Goal: Task Accomplishment & Management: Complete application form

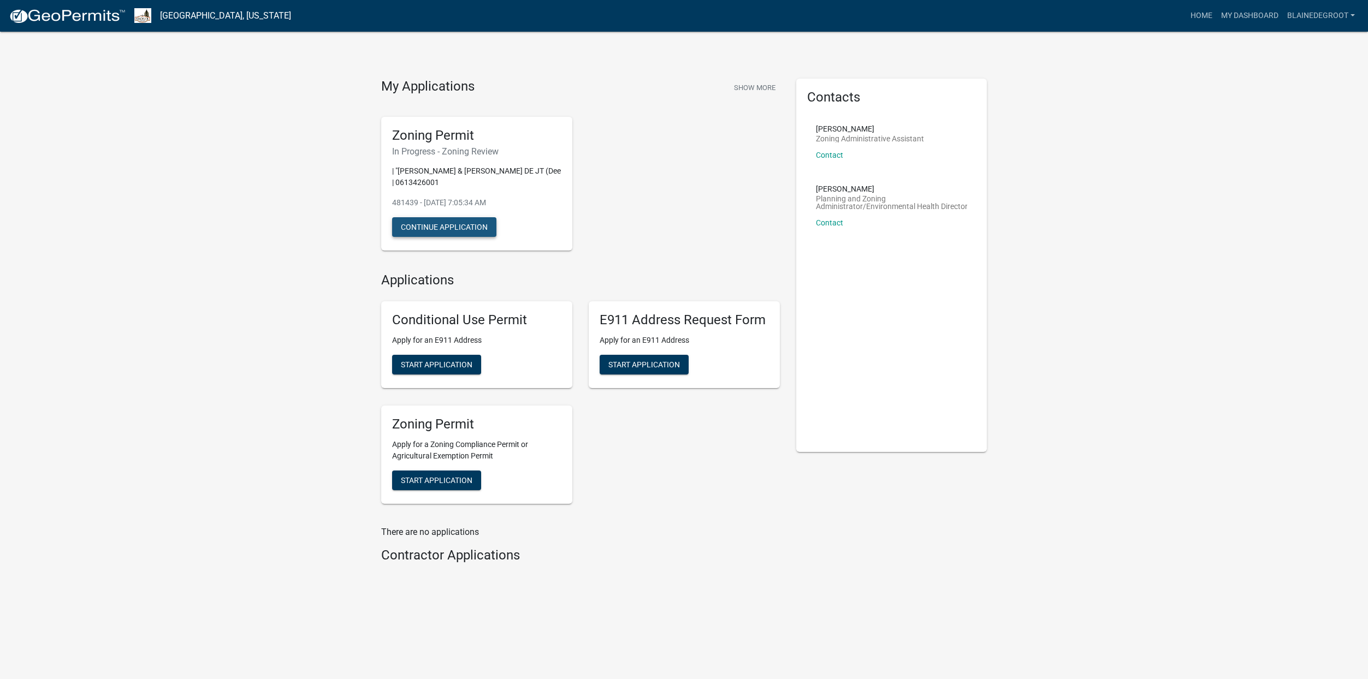
click at [437, 227] on button "Continue Application" at bounding box center [444, 227] width 104 height 20
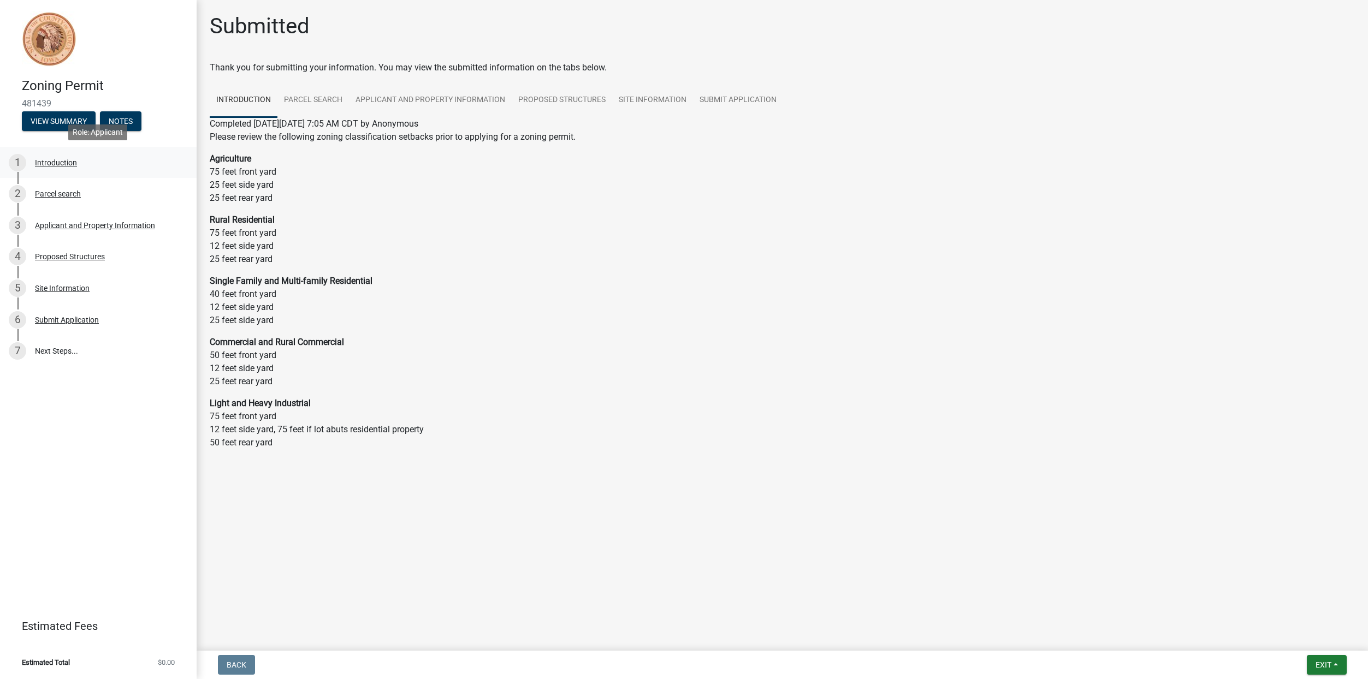
click at [52, 165] on div "Introduction" at bounding box center [56, 163] width 42 height 8
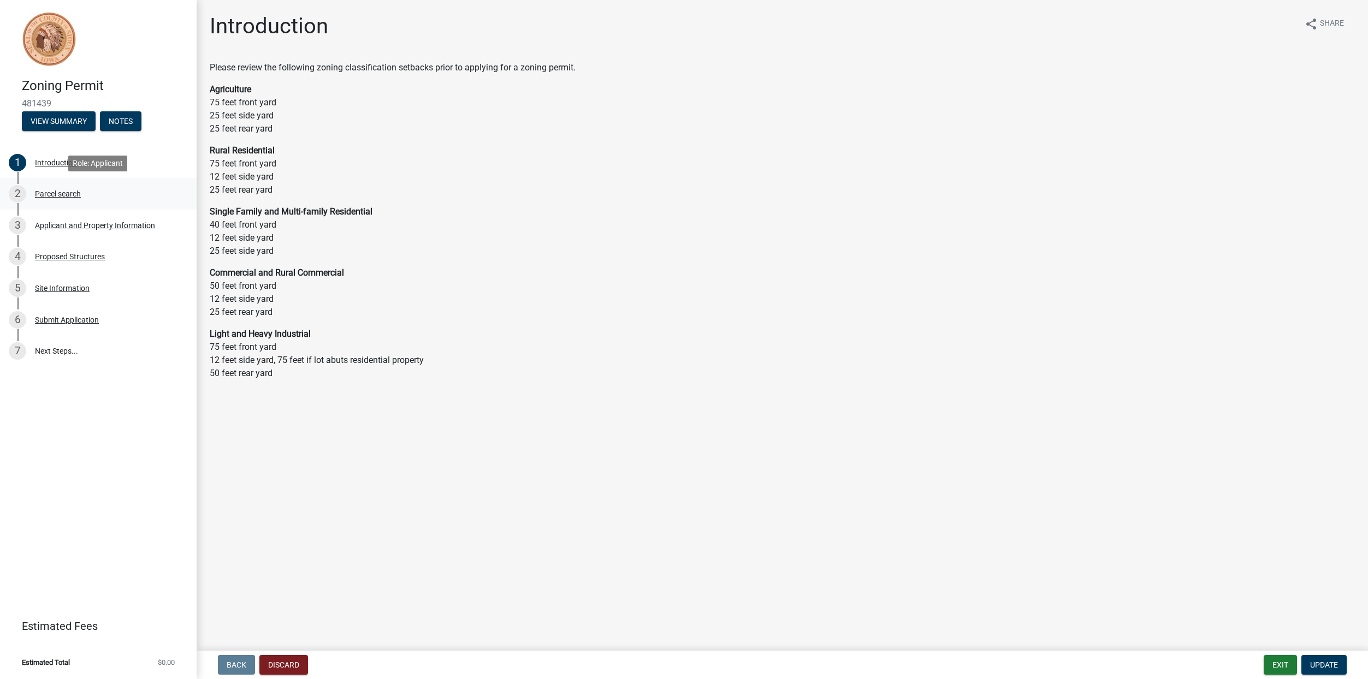
click at [58, 198] on div "Parcel search" at bounding box center [58, 194] width 46 height 8
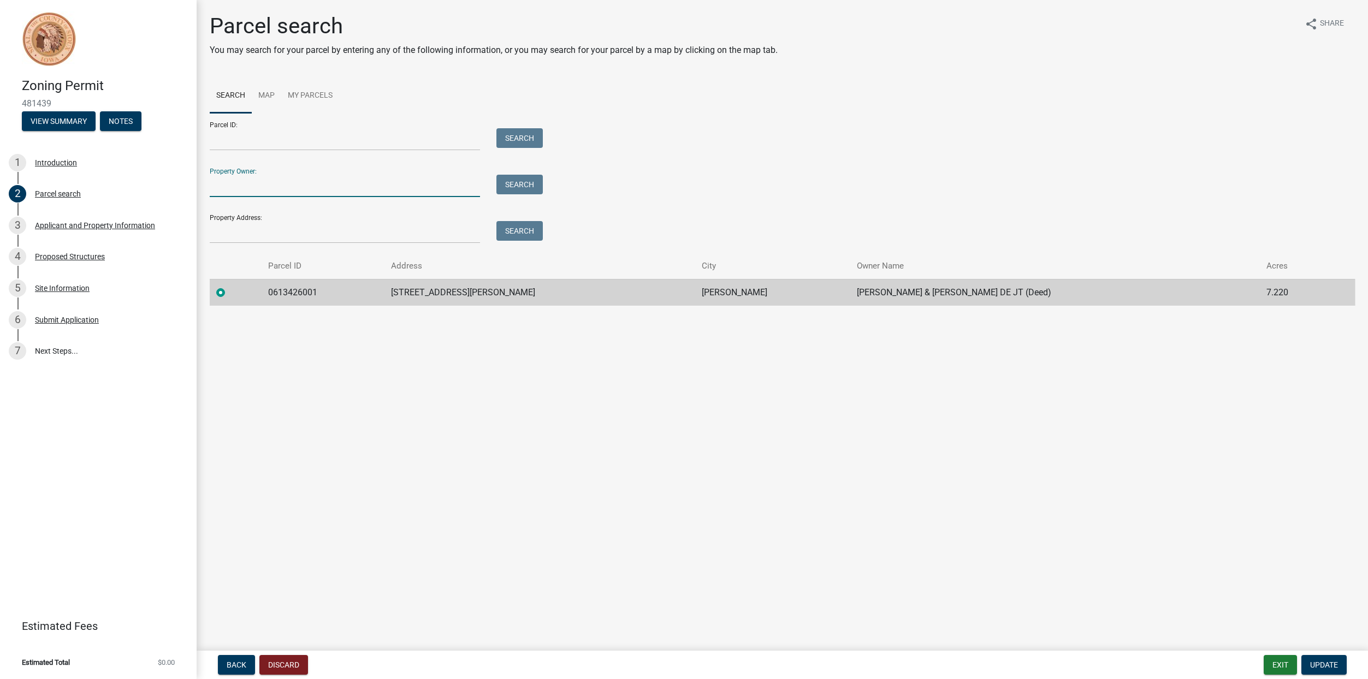
click at [297, 183] on input "Property Owner:" at bounding box center [345, 186] width 270 height 22
type input "[PERSON_NAME]"
type input "[STREET_ADDRESS][PERSON_NAME]"
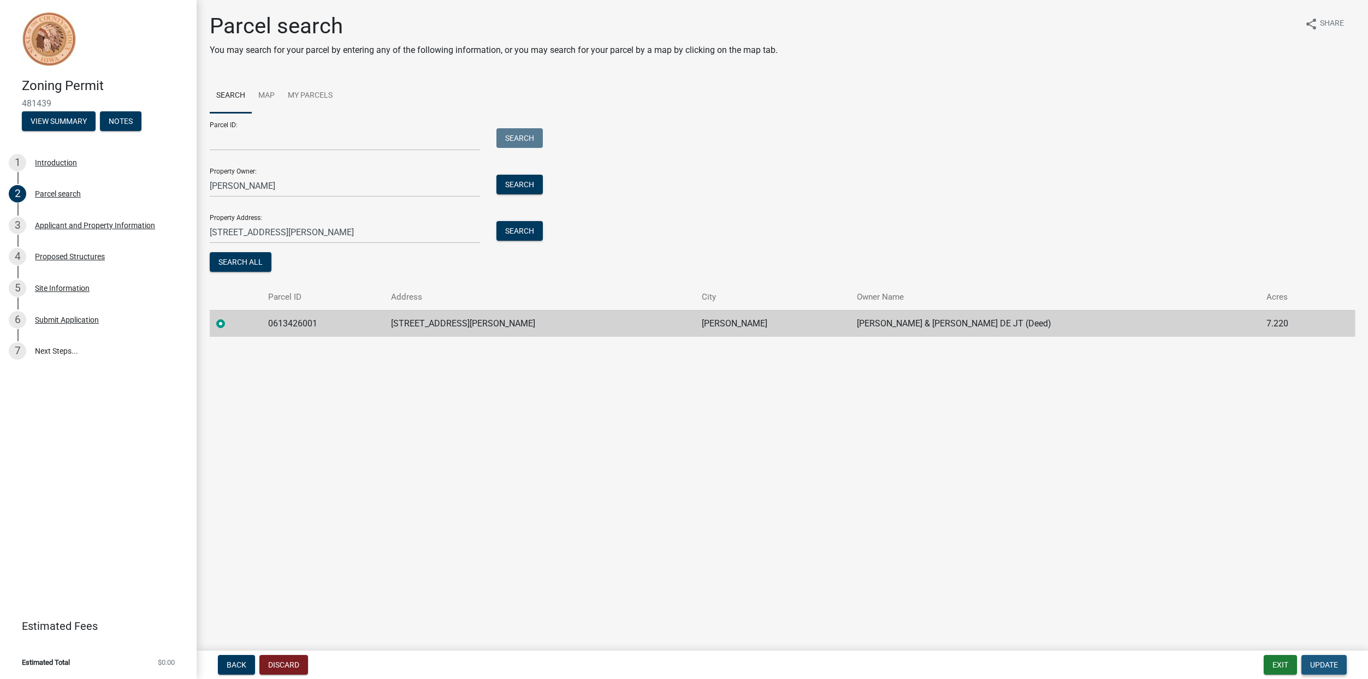
click at [1330, 670] on span "Update" at bounding box center [1324, 665] width 28 height 9
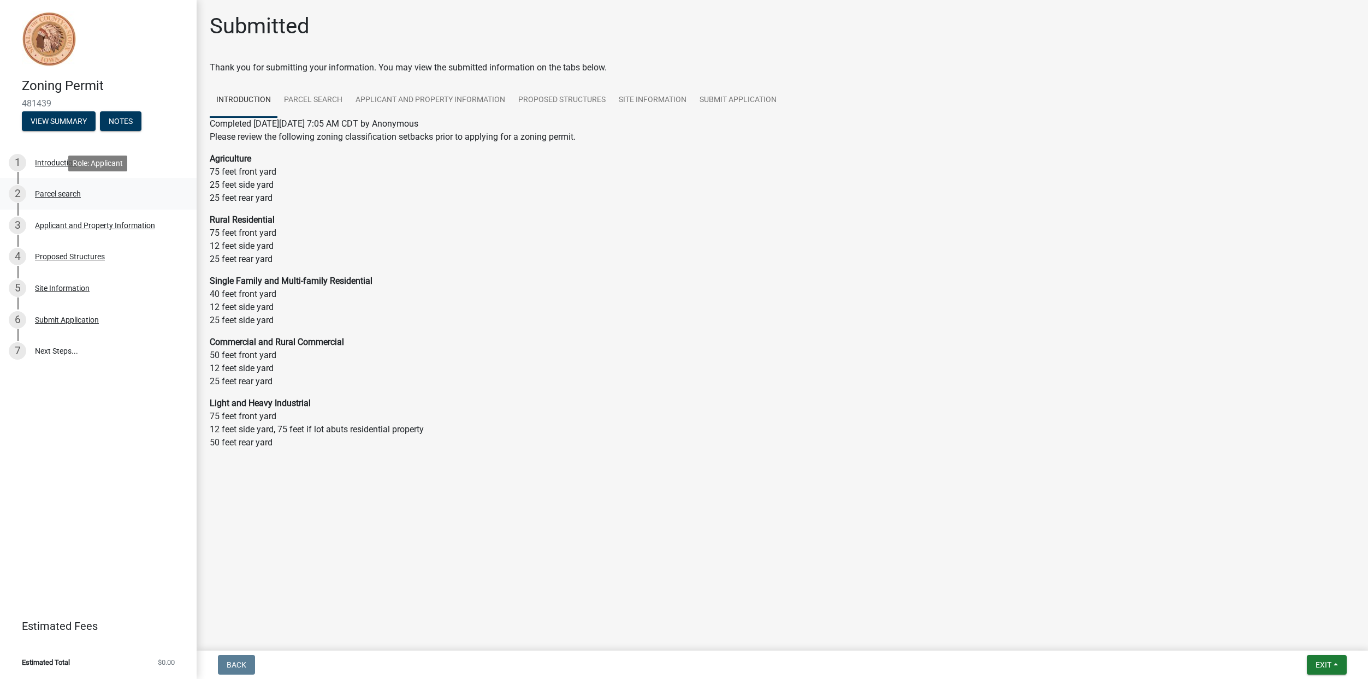
click at [60, 193] on div "Parcel search" at bounding box center [58, 194] width 46 height 8
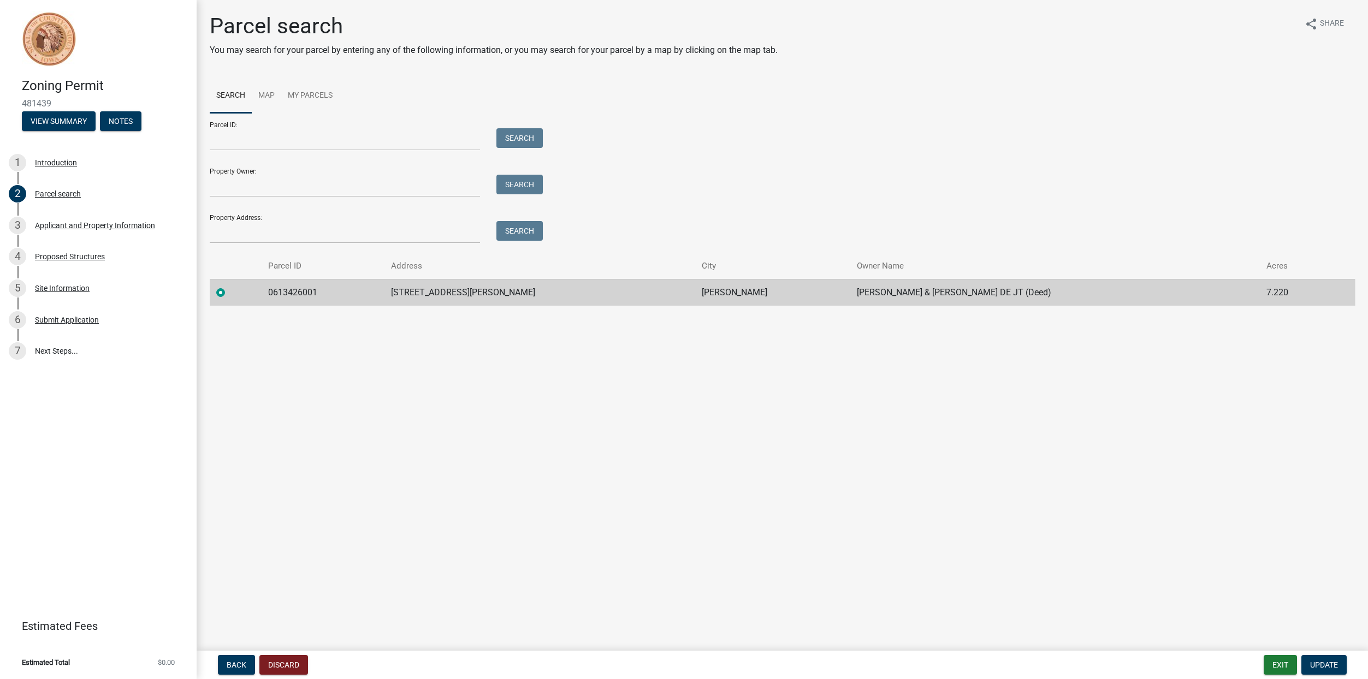
click at [317, 297] on td "0613426001" at bounding box center [323, 292] width 123 height 27
click at [103, 227] on div "Applicant and Property Information" at bounding box center [95, 226] width 120 height 8
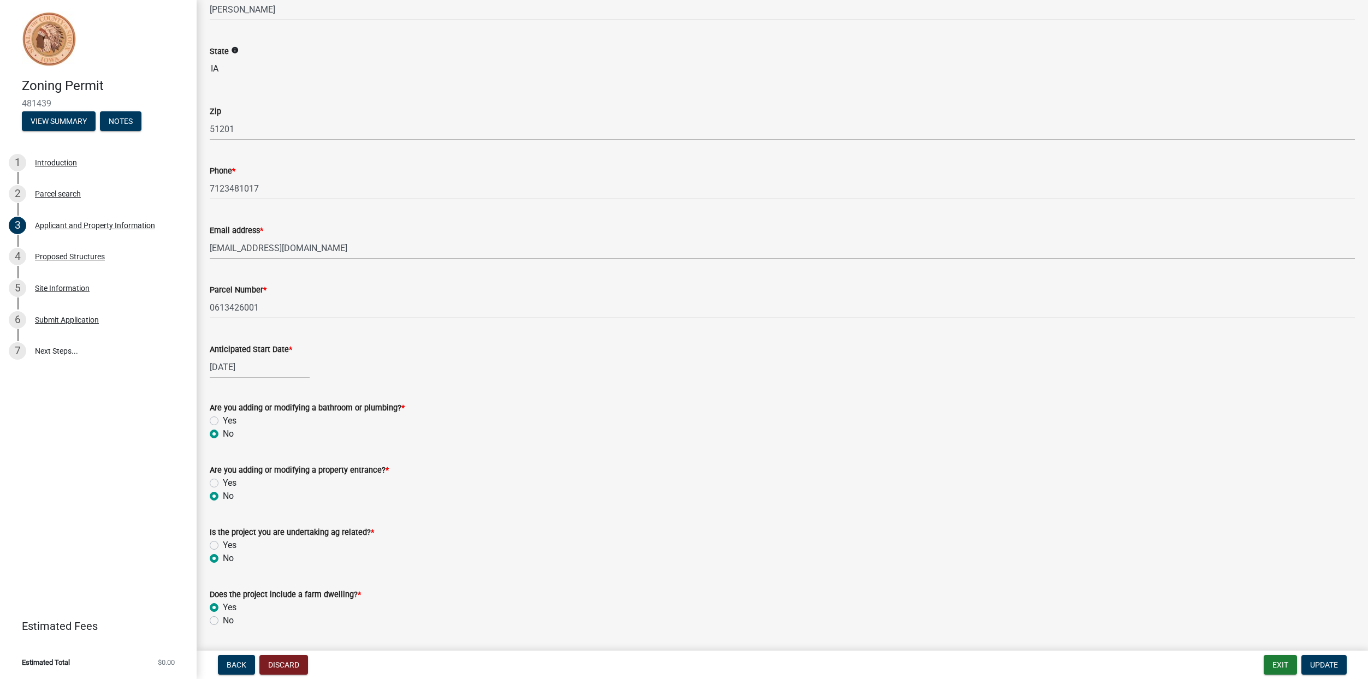
scroll to position [268, 0]
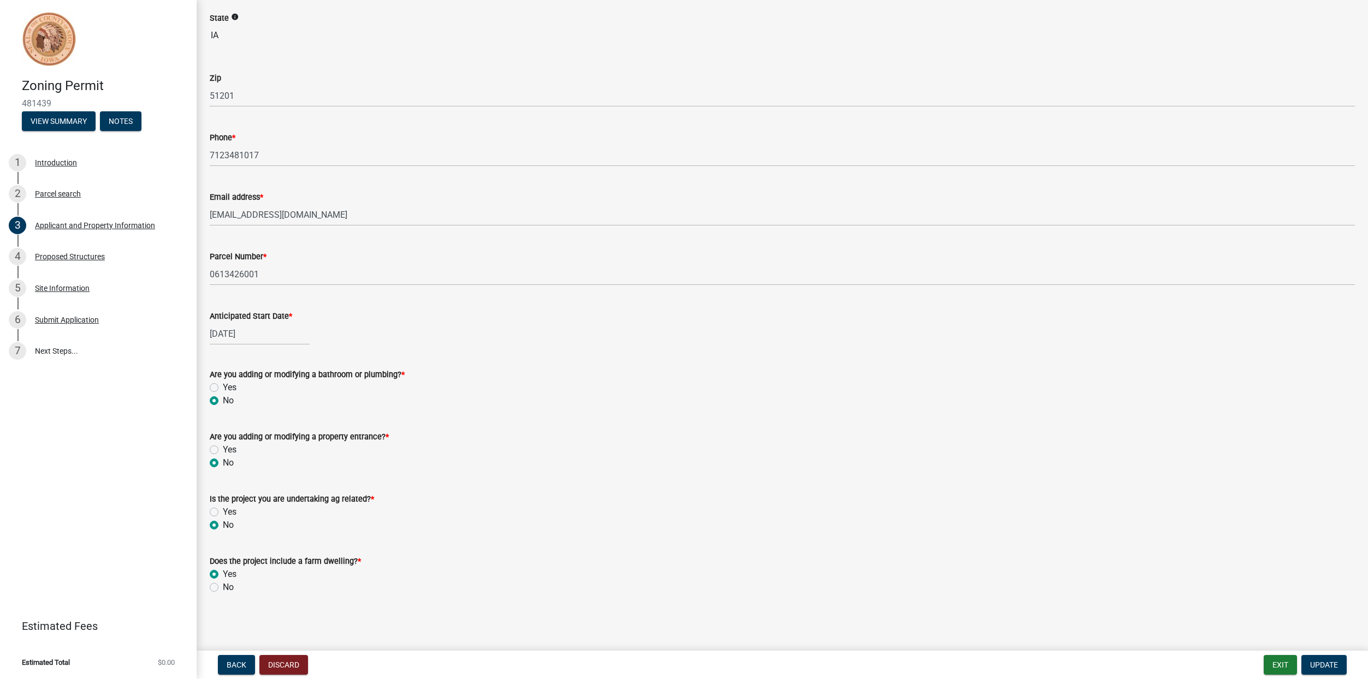
click at [223, 587] on label "No" at bounding box center [228, 587] width 11 height 13
click at [223, 587] on input "No" at bounding box center [226, 584] width 7 height 7
radio input "true"
click at [88, 261] on div "4 Proposed Structures" at bounding box center [94, 256] width 170 height 17
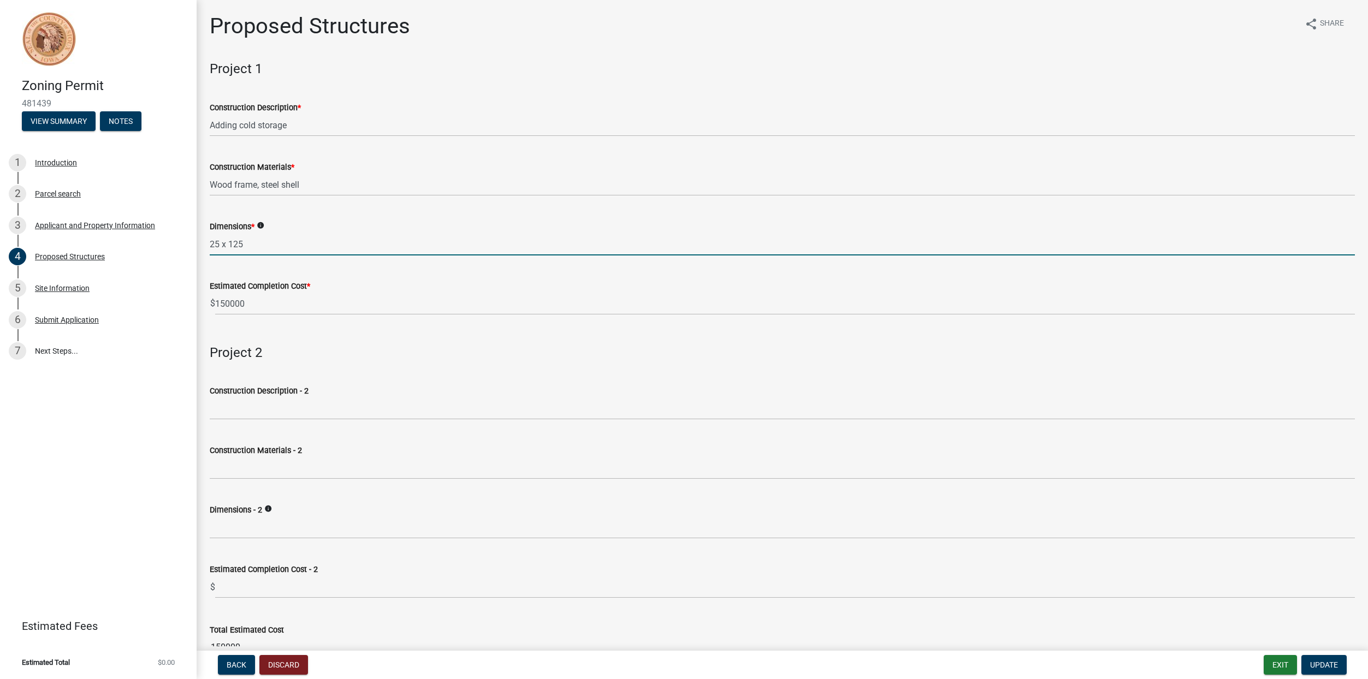
click at [252, 247] on input "25 x 125" at bounding box center [782, 244] width 1145 height 22
type input "25 x 125 and 25x25"
drag, startPoint x: 49, startPoint y: 287, endPoint x: 55, endPoint y: 289, distance: 5.7
click at [50, 287] on div "Site Information" at bounding box center [62, 289] width 55 height 8
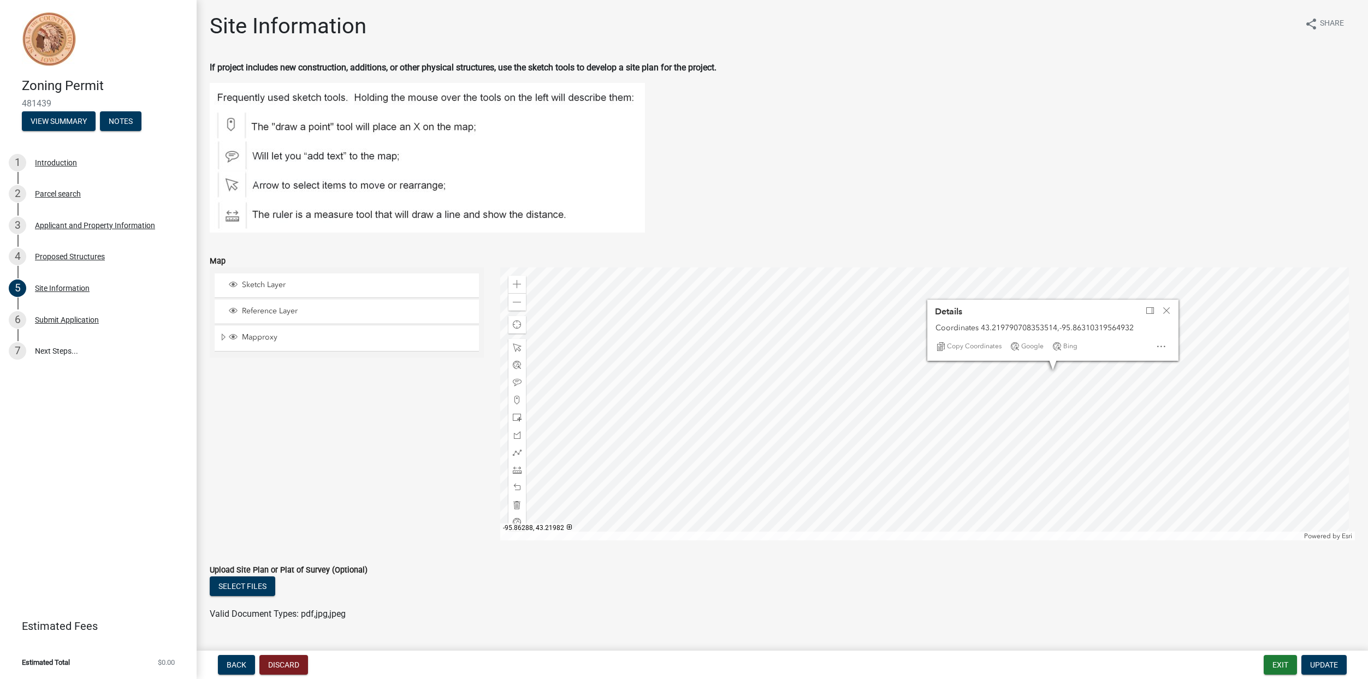
click at [1052, 375] on div at bounding box center [927, 404] width 855 height 273
click at [1163, 310] on span "Close" at bounding box center [1166, 310] width 9 height 9
click at [797, 461] on div at bounding box center [927, 404] width 855 height 273
click at [790, 467] on div at bounding box center [927, 404] width 855 height 273
click at [806, 459] on div at bounding box center [927, 404] width 855 height 273
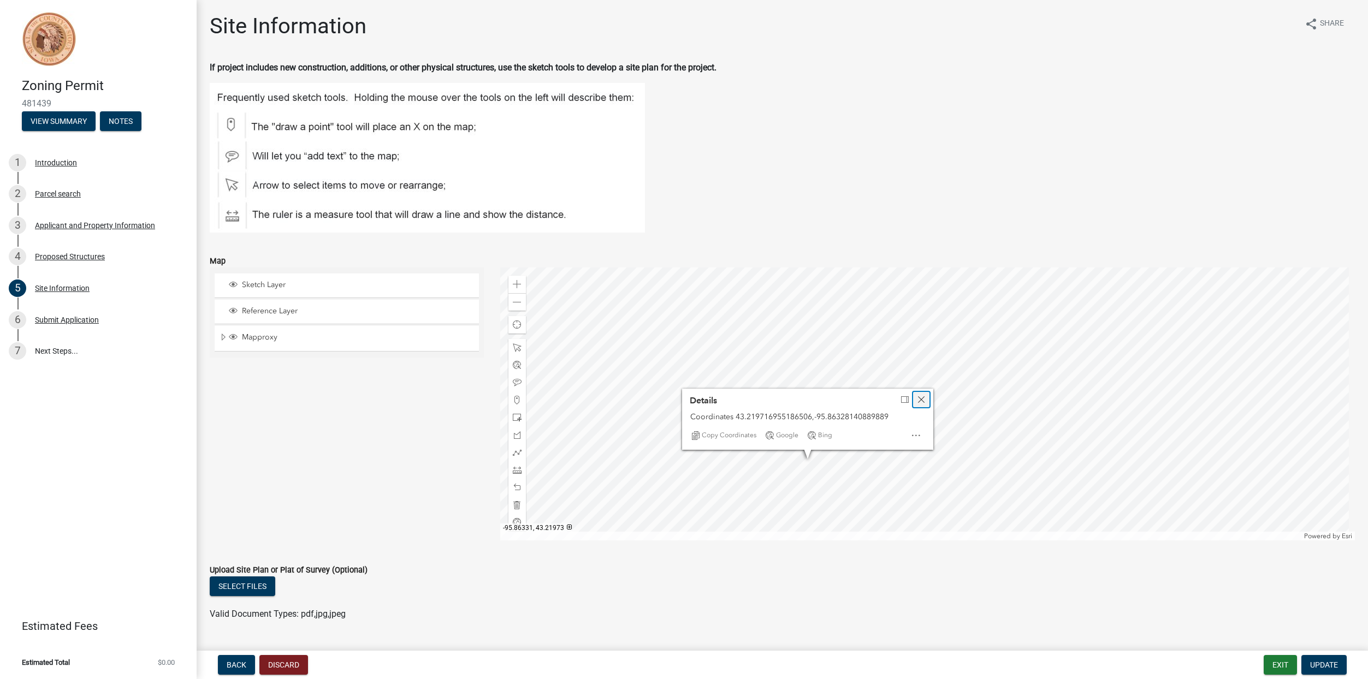
click at [917, 401] on span "Close" at bounding box center [921, 399] width 9 height 9
click at [817, 457] on div at bounding box center [927, 404] width 855 height 273
click at [800, 458] on div at bounding box center [927, 404] width 855 height 273
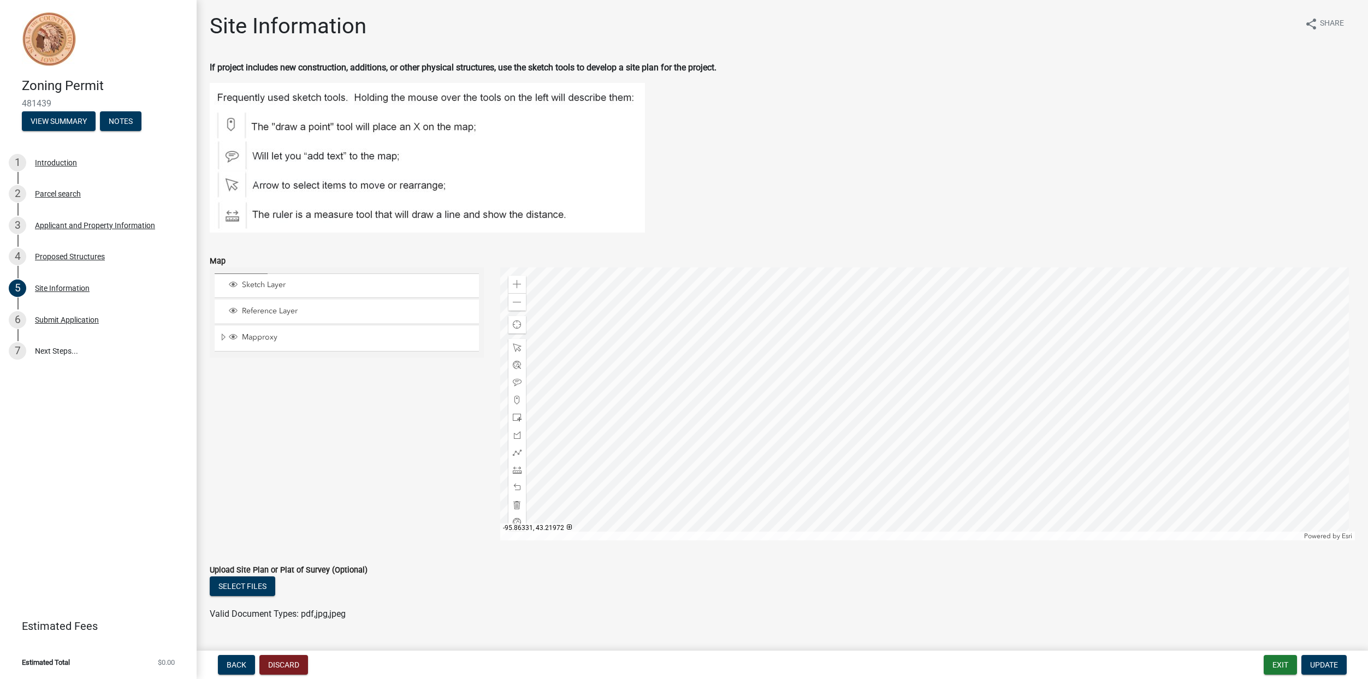
click at [800, 458] on div at bounding box center [927, 404] width 855 height 273
click at [518, 303] on span at bounding box center [517, 302] width 9 height 9
click at [1115, 307] on div at bounding box center [927, 404] width 855 height 273
click at [1107, 315] on div at bounding box center [927, 404] width 855 height 273
click at [1135, 313] on div at bounding box center [927, 404] width 855 height 273
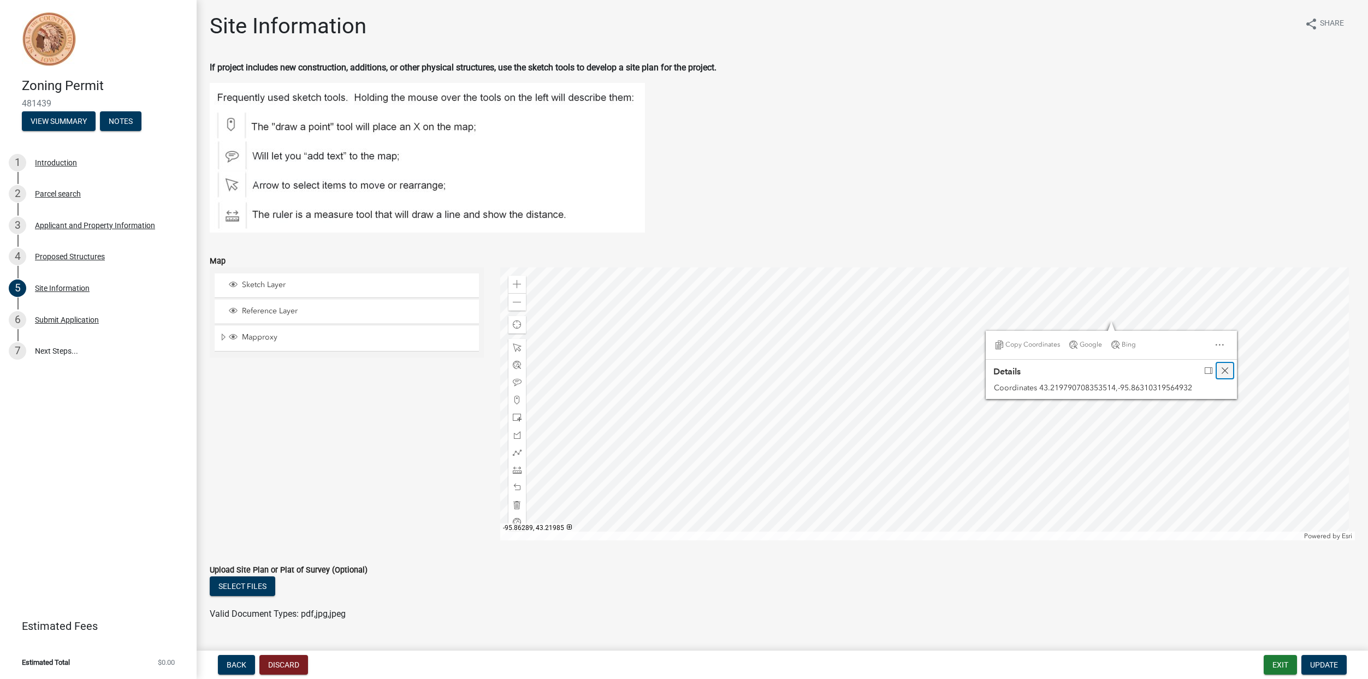
click at [1221, 372] on span "Close" at bounding box center [1225, 370] width 9 height 9
click at [1111, 338] on div at bounding box center [927, 404] width 855 height 273
click at [1115, 309] on div at bounding box center [927, 404] width 855 height 273
click at [1115, 365] on div at bounding box center [927, 404] width 855 height 273
click at [1112, 364] on div at bounding box center [927, 404] width 855 height 273
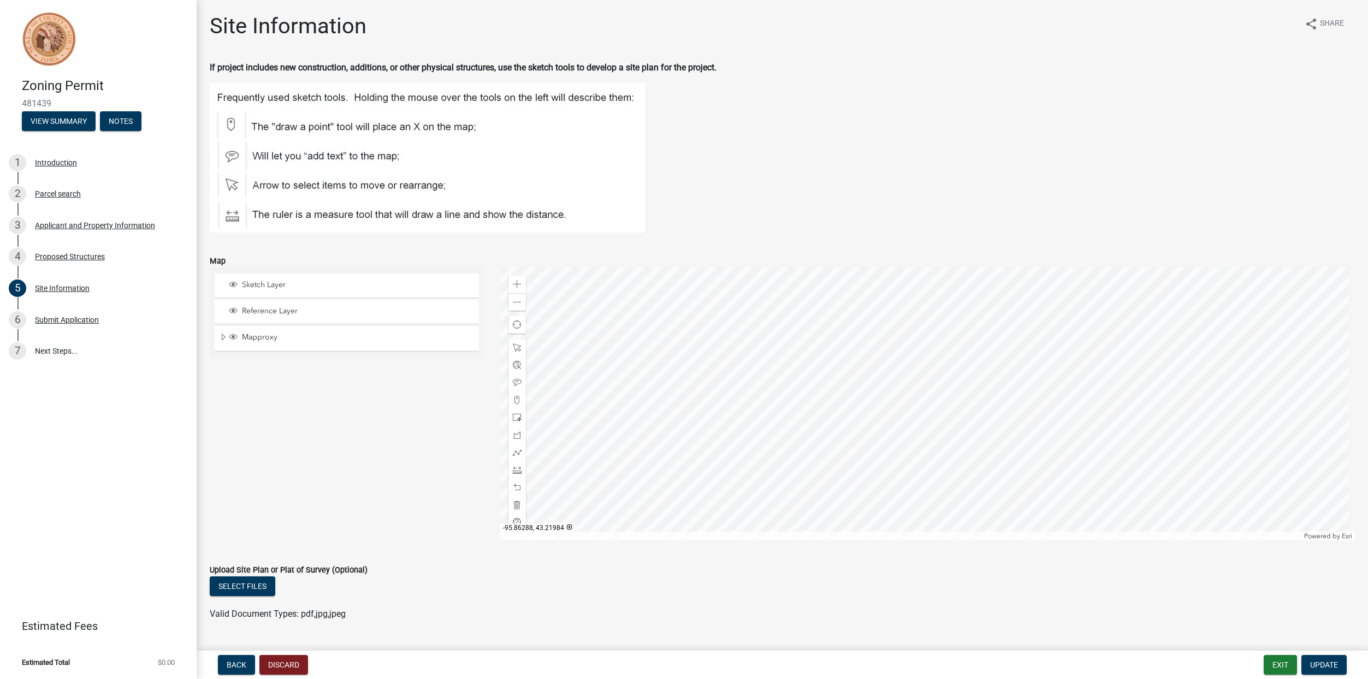
click at [1114, 336] on div at bounding box center [927, 404] width 855 height 273
click at [1115, 336] on div at bounding box center [927, 404] width 855 height 273
click at [1115, 365] on div at bounding box center [927, 404] width 855 height 273
click at [229, 218] on img at bounding box center [427, 158] width 435 height 150
click at [520, 472] on div at bounding box center [516, 469] width 17 height 17
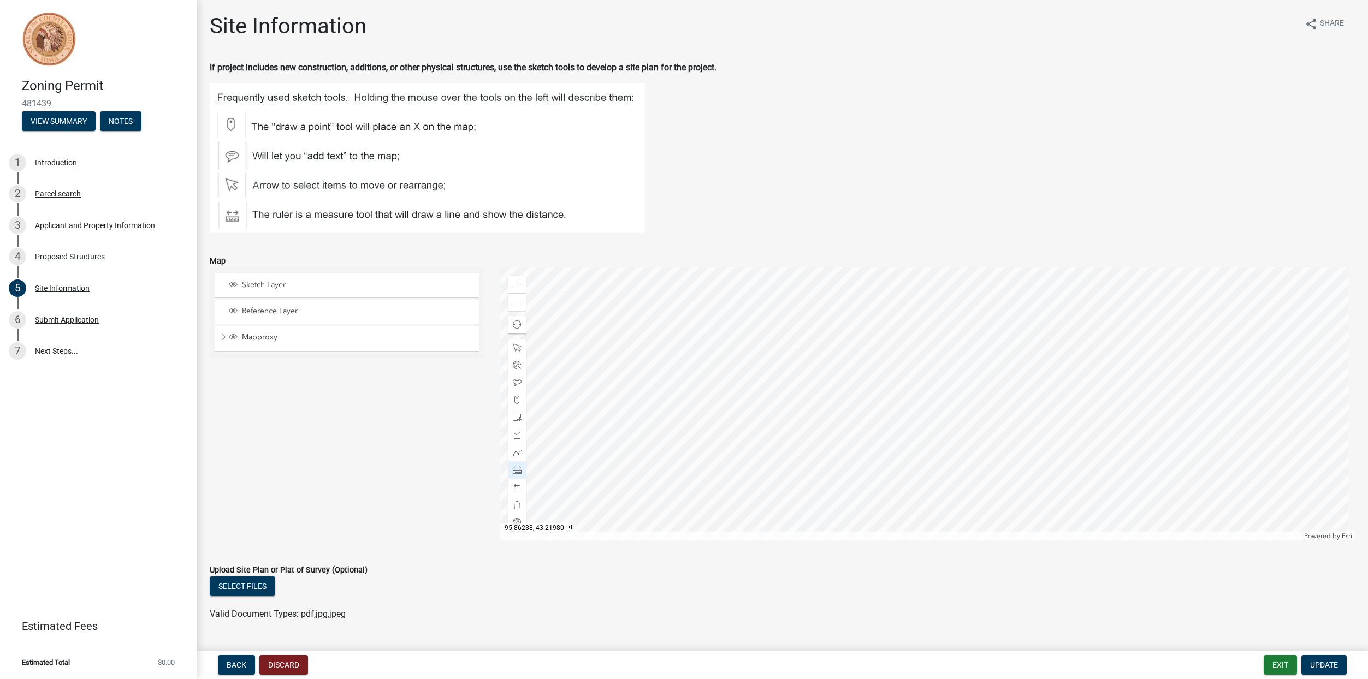
click at [1116, 359] on div at bounding box center [927, 404] width 855 height 273
click at [1116, 351] on div at bounding box center [927, 404] width 855 height 273
click at [1115, 354] on div at bounding box center [927, 404] width 855 height 273
click at [1116, 362] on div at bounding box center [927, 404] width 855 height 273
click at [1116, 306] on div at bounding box center [927, 404] width 855 height 273
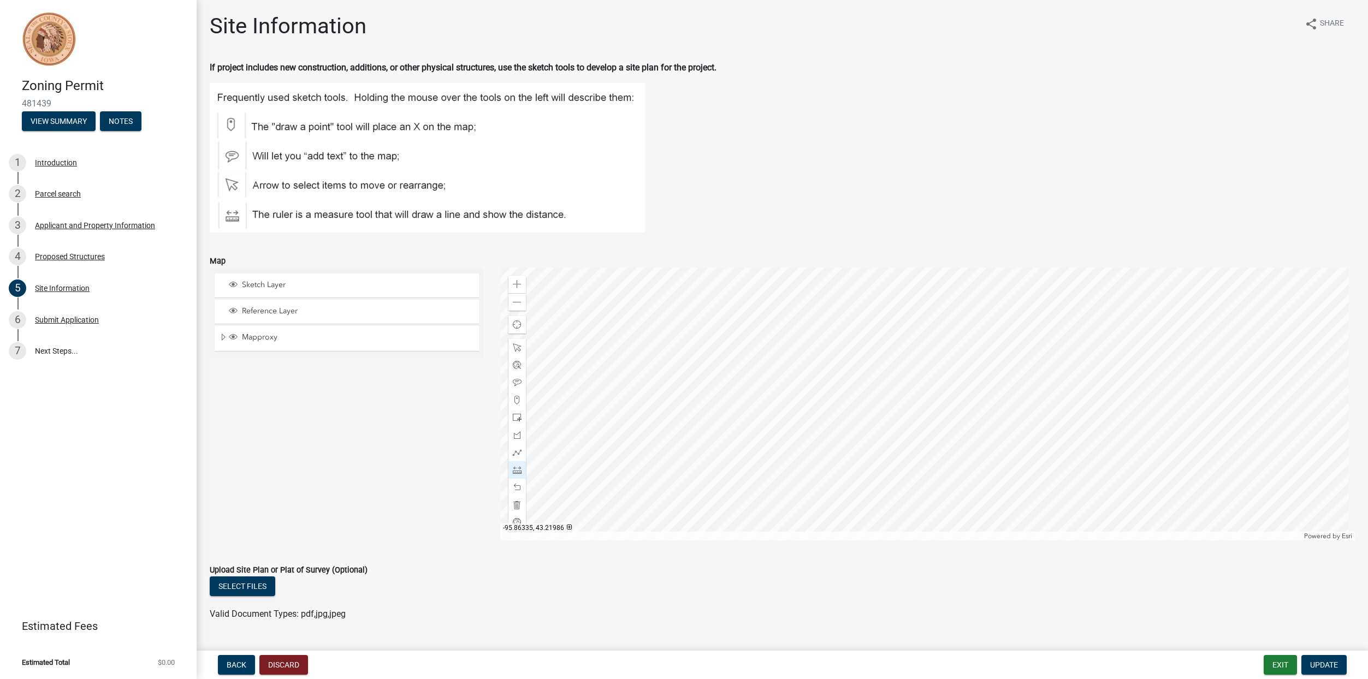
click at [841, 311] on div at bounding box center [927, 404] width 855 height 273
click at [842, 423] on div at bounding box center [927, 404] width 855 height 273
click at [897, 422] on div at bounding box center [927, 404] width 855 height 273
click at [800, 594] on div "Select files" at bounding box center [782, 588] width 1145 height 22
click at [897, 426] on div at bounding box center [927, 404] width 855 height 273
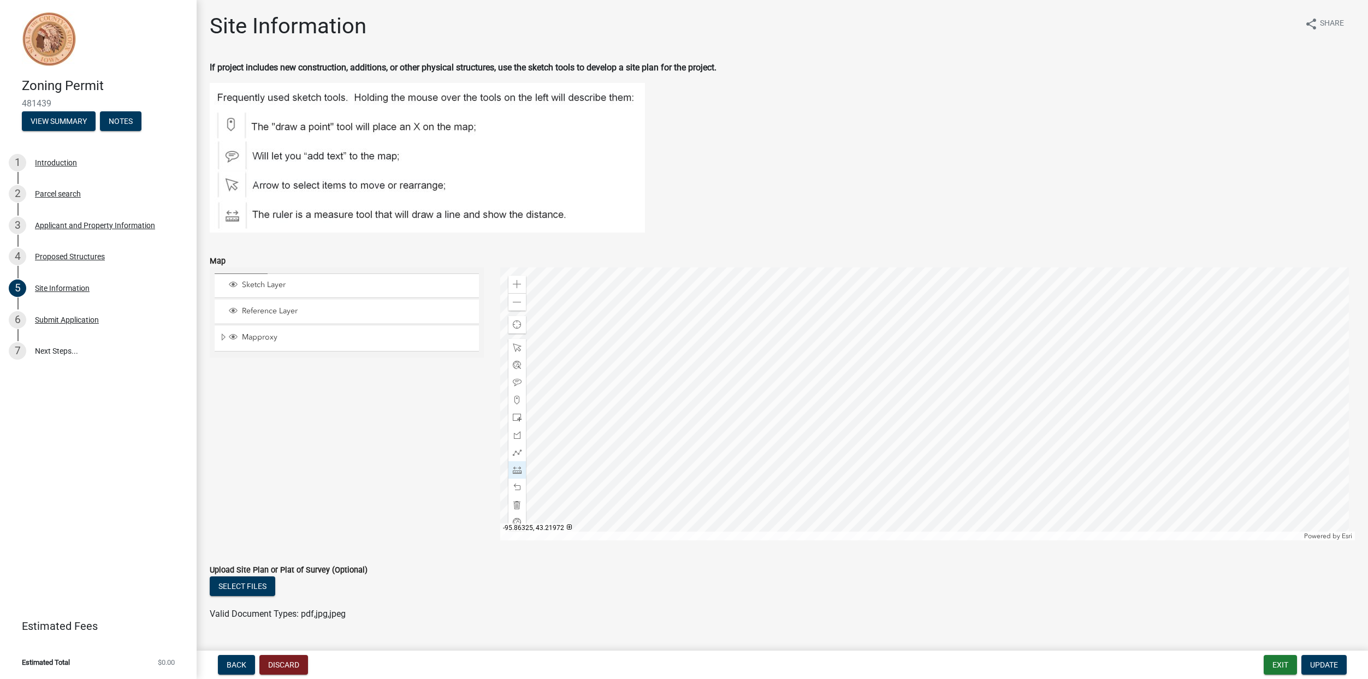
click at [897, 426] on div at bounding box center [927, 404] width 855 height 273
click at [882, 436] on div at bounding box center [927, 404] width 855 height 273
click at [884, 436] on div at bounding box center [927, 404] width 855 height 273
click at [890, 431] on div at bounding box center [927, 404] width 855 height 273
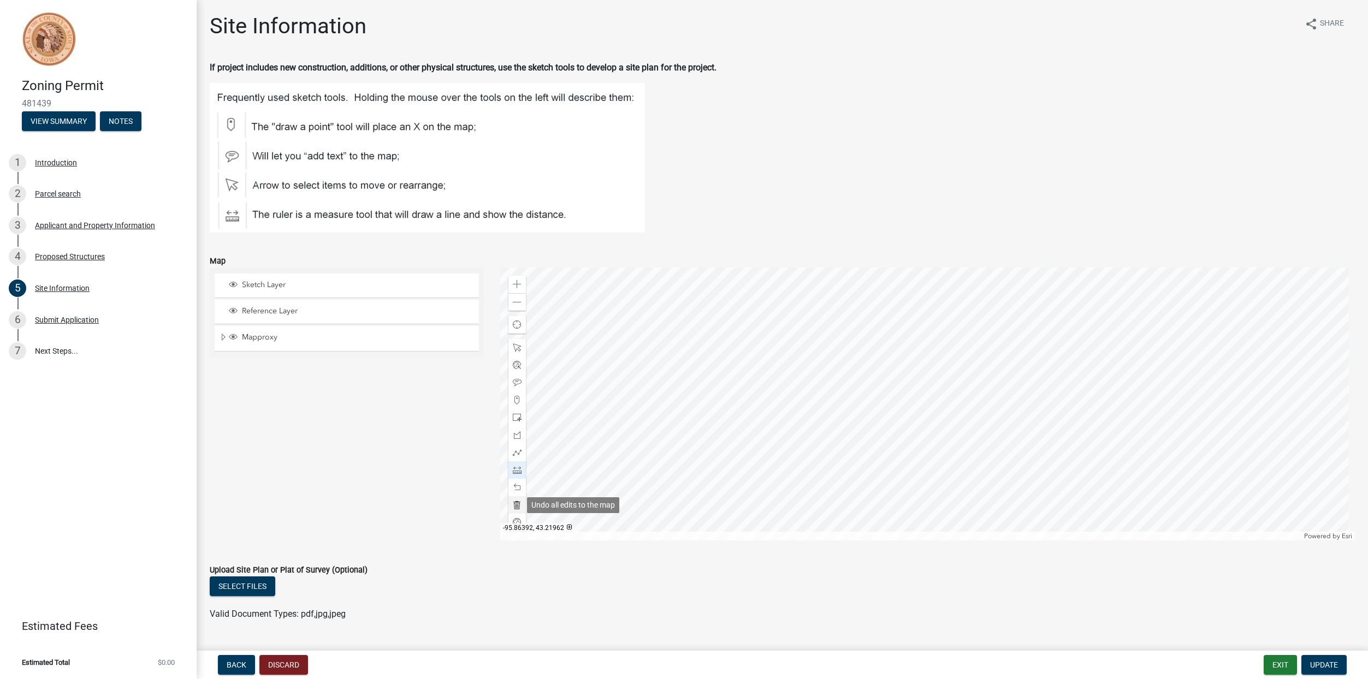
click at [516, 506] on span at bounding box center [517, 505] width 9 height 9
click at [513, 452] on span at bounding box center [517, 452] width 9 height 9
click at [1117, 360] on div at bounding box center [927, 404] width 855 height 273
drag, startPoint x: 351, startPoint y: 380, endPoint x: 400, endPoint y: 357, distance: 54.7
click at [382, 365] on div "Sketch Layer Reference Layer Mapproxy Section Corners Roads Cadastral Lines [GE…" at bounding box center [347, 404] width 291 height 273
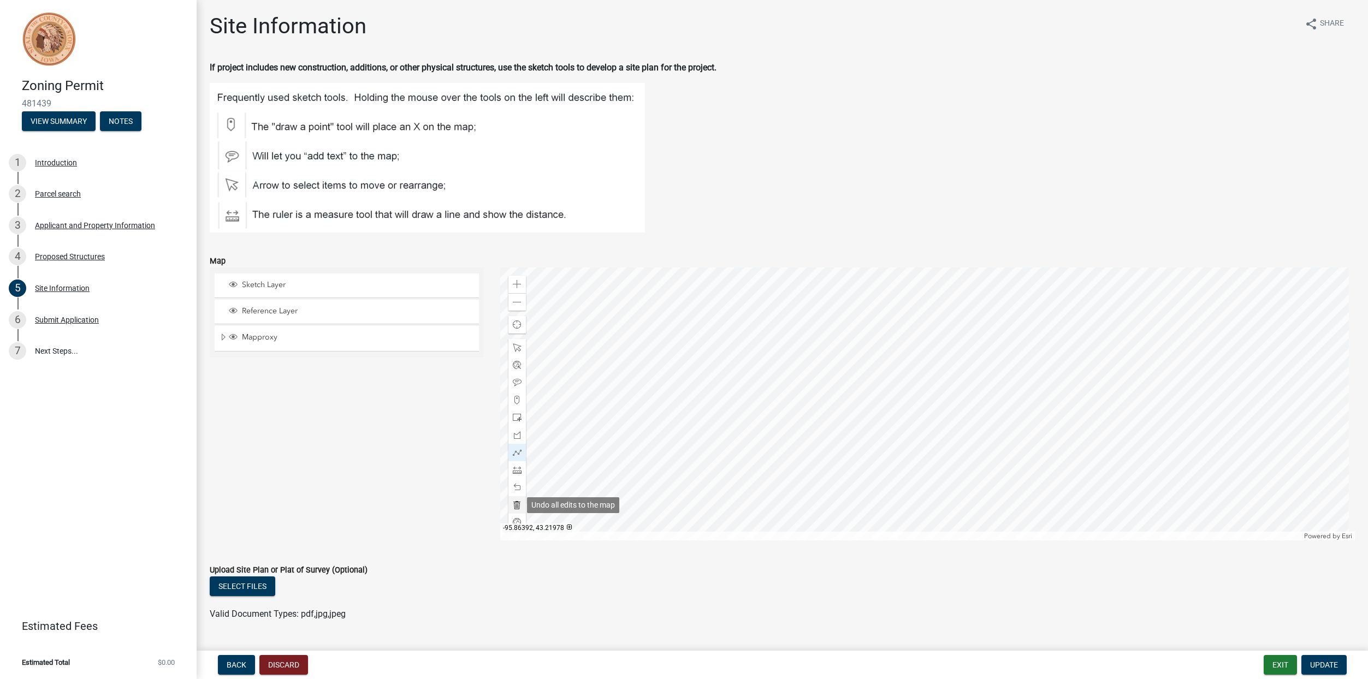
click at [514, 504] on span at bounding box center [517, 505] width 9 height 9
click at [520, 470] on div at bounding box center [516, 469] width 17 height 17
click at [1118, 361] on div at bounding box center [927, 404] width 855 height 273
click at [1117, 305] on div at bounding box center [927, 404] width 855 height 273
click at [843, 314] on div at bounding box center [927, 404] width 855 height 273
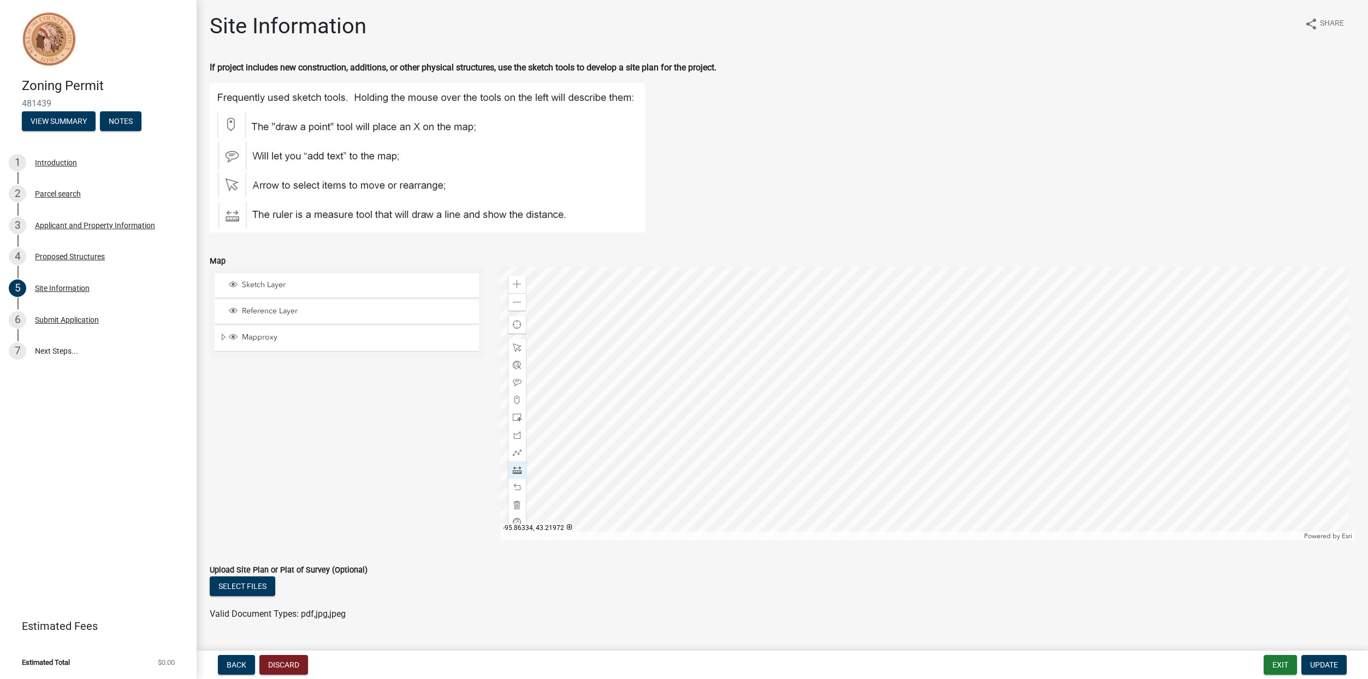
click at [847, 425] on div at bounding box center [927, 404] width 855 height 273
click at [899, 424] on div at bounding box center [927, 404] width 855 height 273
click at [739, 619] on div "Valid Document Types: pdf,jpg,jpeg" at bounding box center [783, 614] width 1162 height 13
click at [790, 617] on div "Valid Document Types: pdf,jpg,jpeg" at bounding box center [783, 614] width 1162 height 13
click at [900, 423] on div at bounding box center [927, 404] width 855 height 273
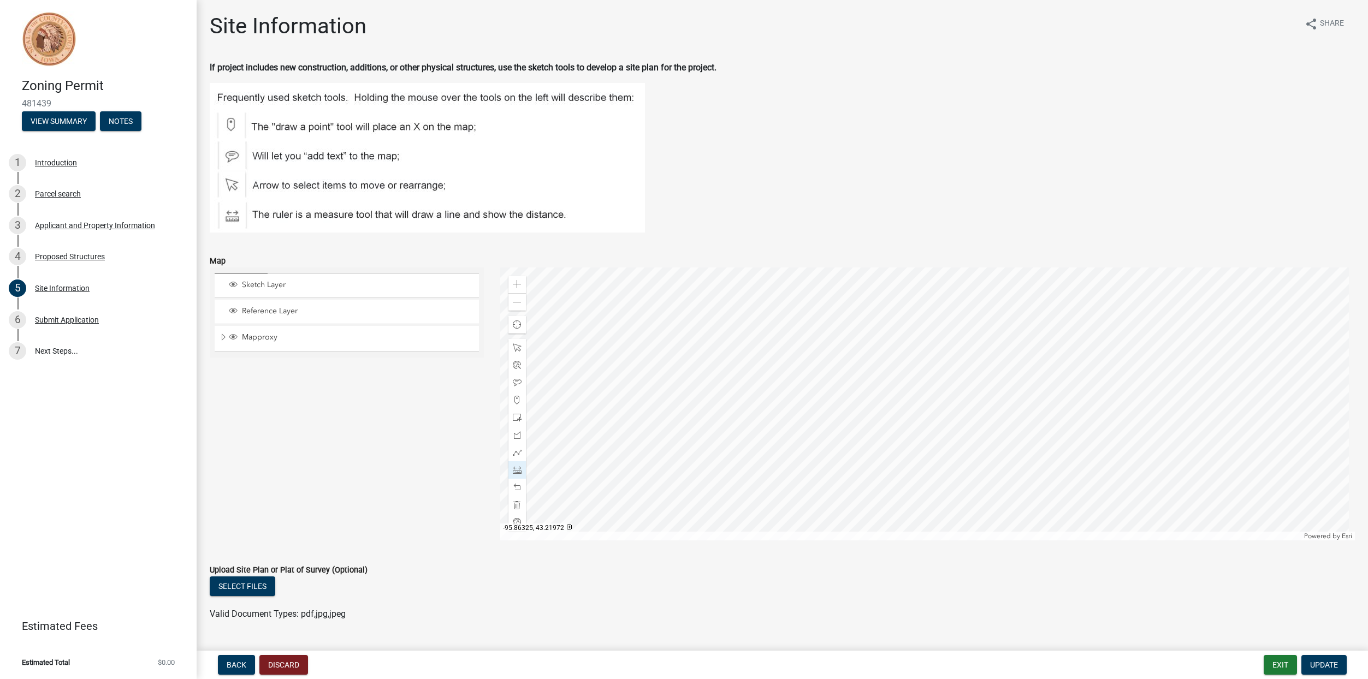
click at [900, 423] on div at bounding box center [927, 404] width 855 height 273
click at [516, 344] on span at bounding box center [517, 348] width 9 height 9
click at [847, 422] on div at bounding box center [927, 404] width 855 height 273
click at [962, 365] on span "Close" at bounding box center [962, 362] width 9 height 9
click at [845, 422] on div at bounding box center [927, 404] width 855 height 273
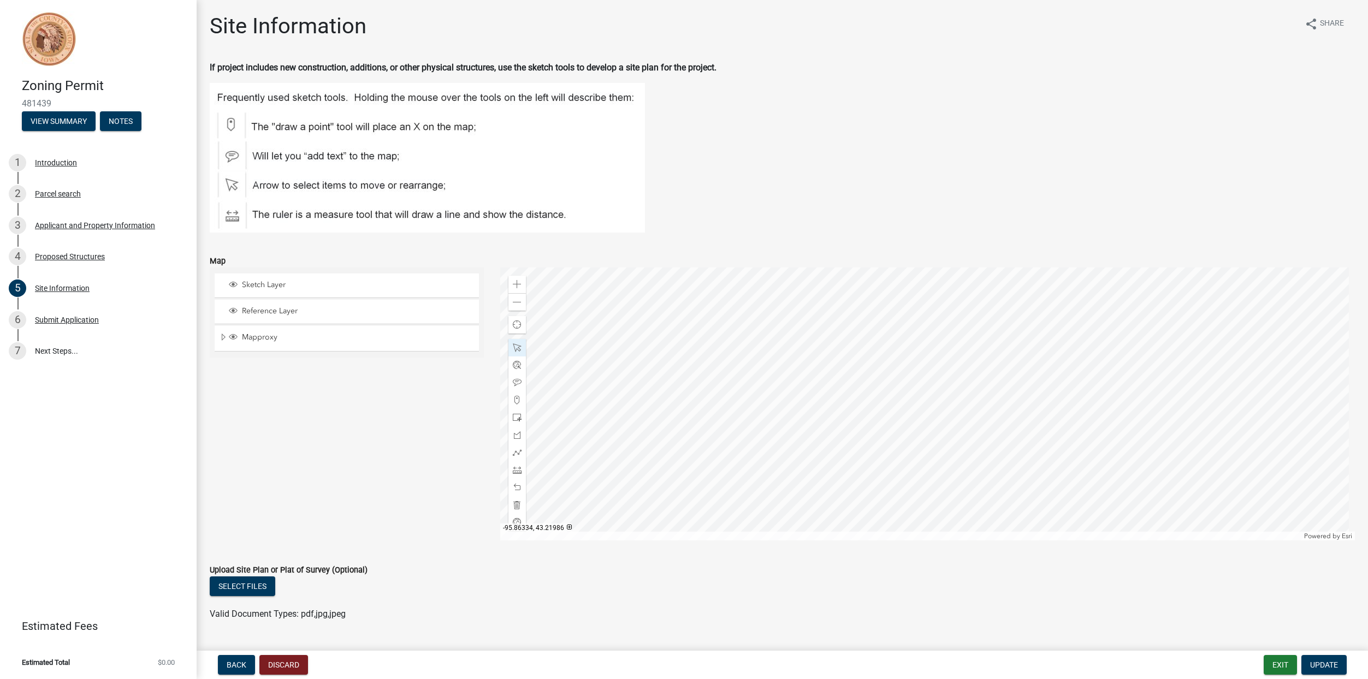
click at [844, 310] on div at bounding box center [927, 404] width 855 height 273
click at [843, 317] on div at bounding box center [927, 404] width 855 height 273
click at [959, 365] on span "Close" at bounding box center [959, 365] width 9 height 9
click at [852, 316] on div at bounding box center [927, 404] width 855 height 273
click at [842, 309] on div at bounding box center [927, 404] width 855 height 273
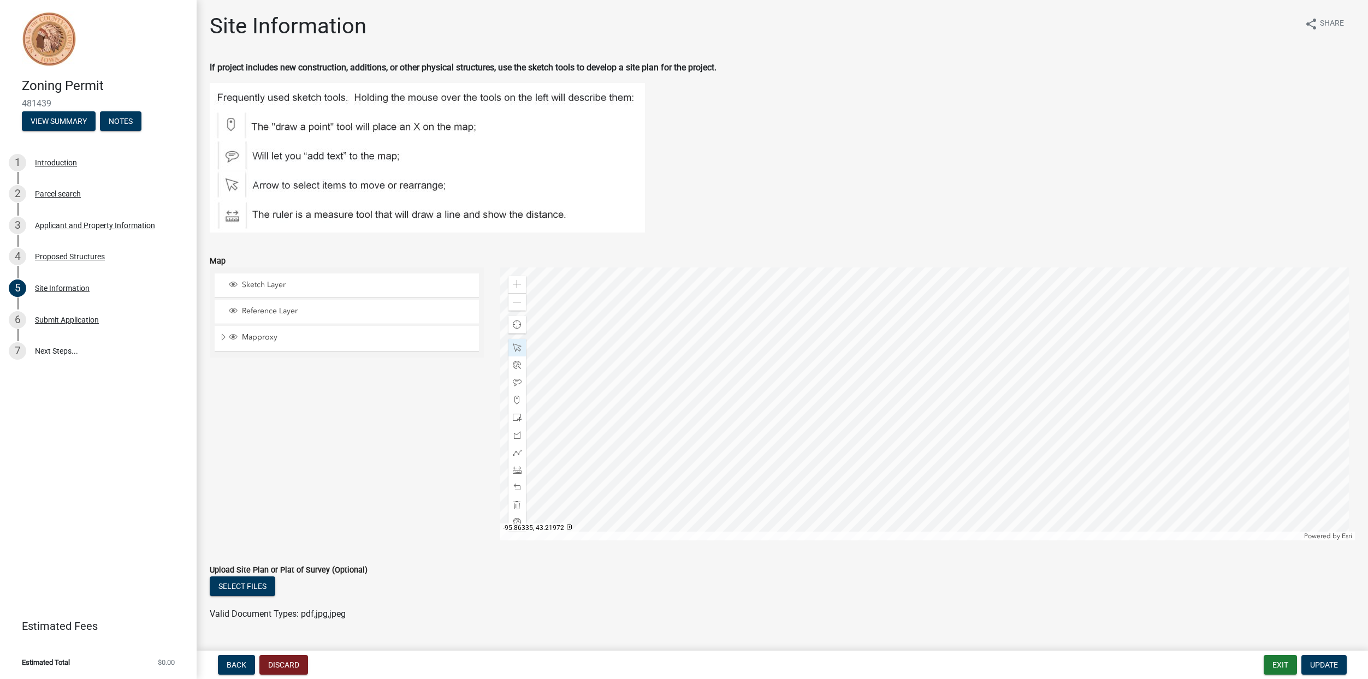
click at [838, 422] on div at bounding box center [927, 404] width 855 height 273
click at [896, 421] on div at bounding box center [927, 404] width 855 height 273
click at [836, 311] on div at bounding box center [927, 404] width 855 height 273
click at [70, 321] on div "Submit Application" at bounding box center [67, 320] width 64 height 8
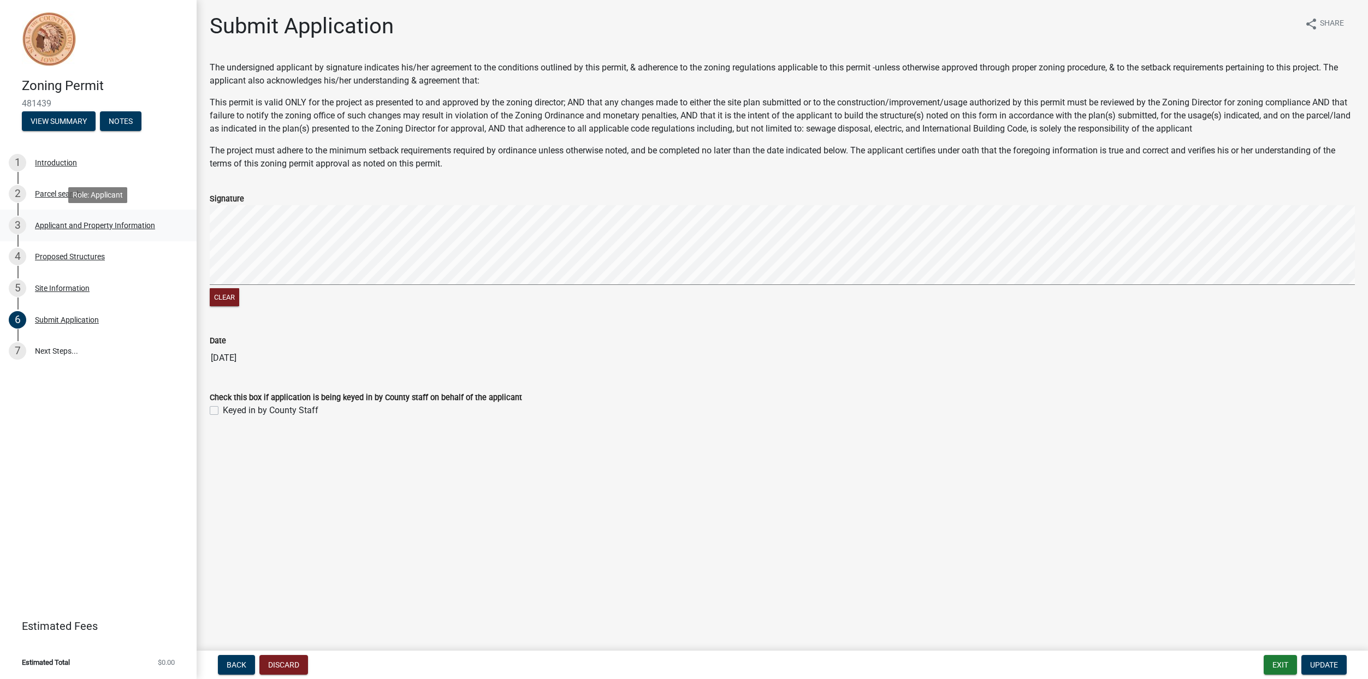
click at [66, 230] on div "3 Applicant and Property Information" at bounding box center [94, 225] width 170 height 17
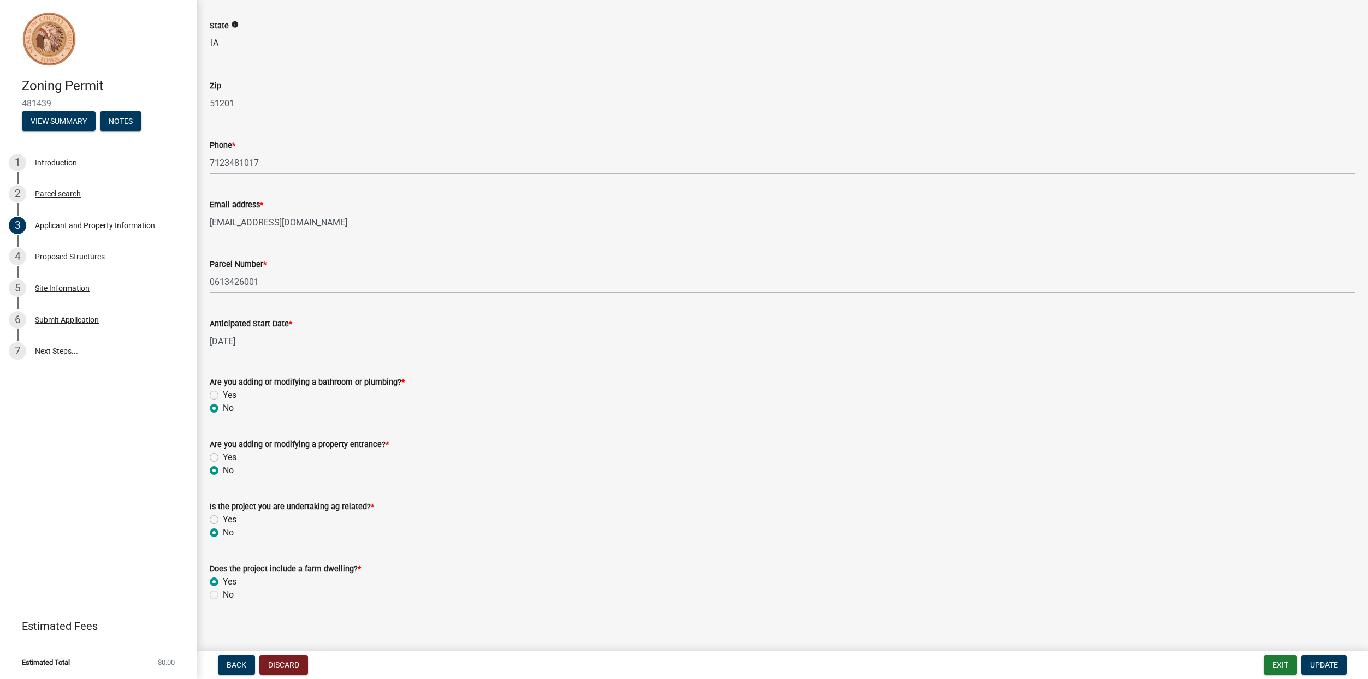
scroll to position [268, 0]
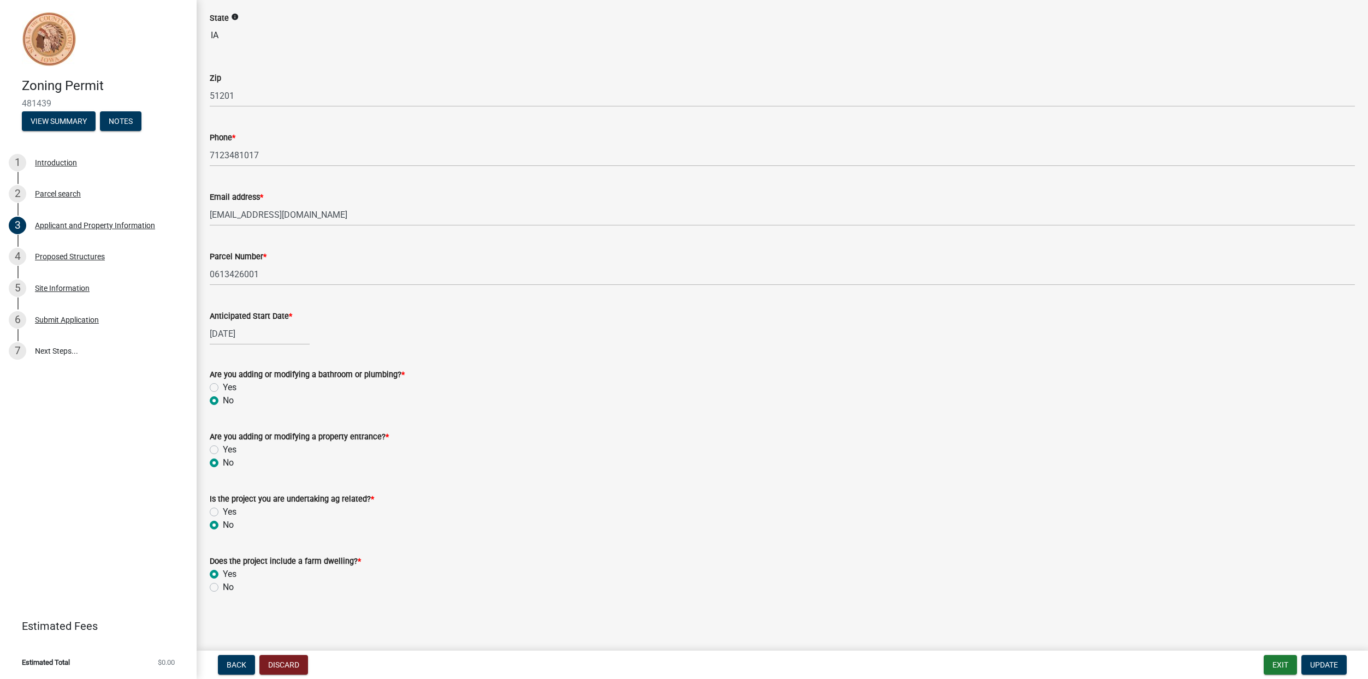
click at [223, 590] on label "No" at bounding box center [228, 587] width 11 height 13
click at [223, 588] on input "No" at bounding box center [226, 584] width 7 height 7
radio input "true"
click at [1321, 666] on span "Update" at bounding box center [1324, 665] width 28 height 9
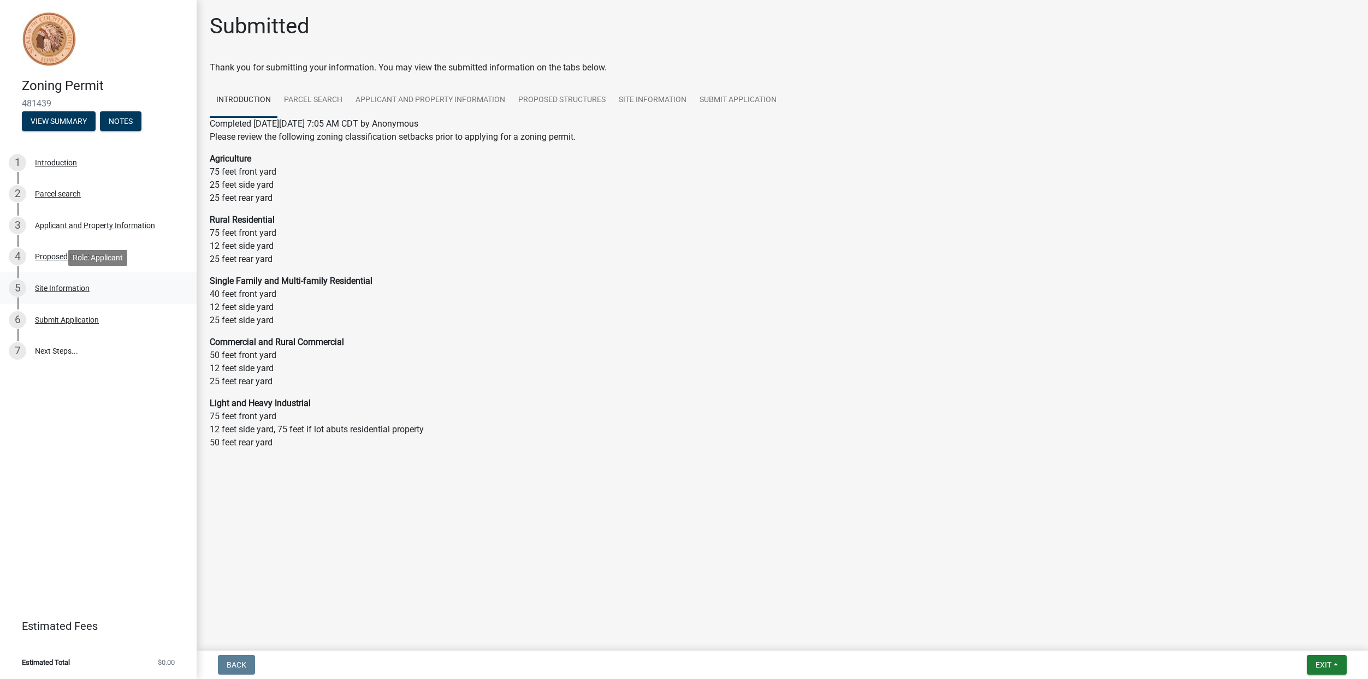
click at [56, 295] on div "5 Site Information" at bounding box center [94, 288] width 170 height 17
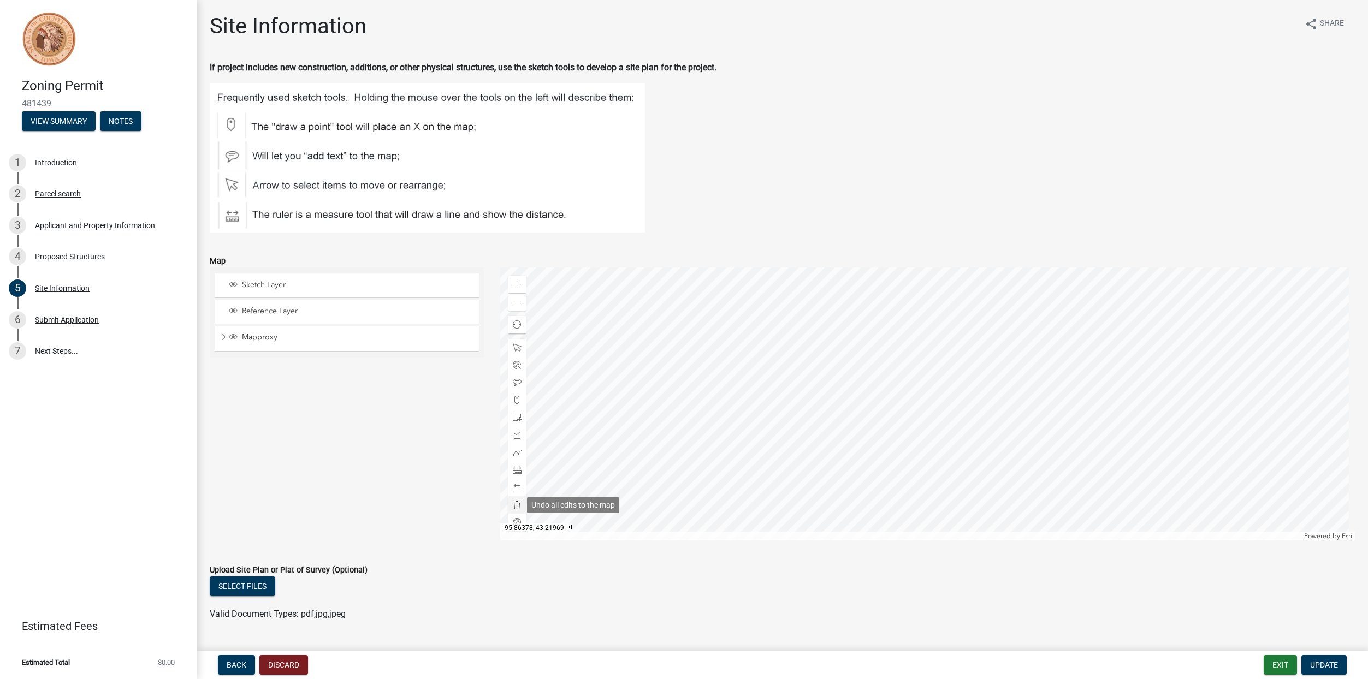
click at [517, 501] on span at bounding box center [517, 505] width 9 height 9
click at [516, 449] on span at bounding box center [517, 452] width 9 height 9
click at [1055, 392] on div at bounding box center [927, 404] width 855 height 273
click at [668, 438] on div at bounding box center [927, 404] width 855 height 273
click at [666, 439] on div at bounding box center [927, 404] width 855 height 273
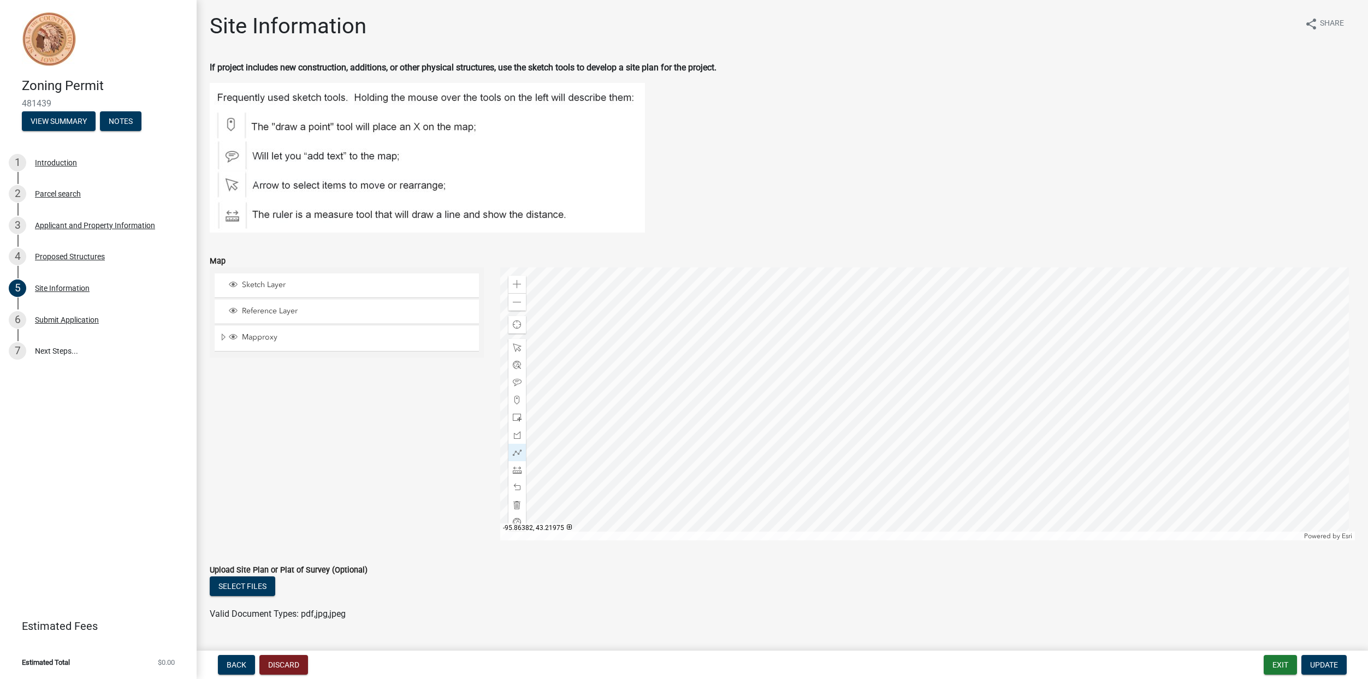
click at [457, 435] on div "Sketch Layer Reference Layer Mapproxy Section Corners Roads Cadastral Lines [GE…" at bounding box center [347, 404] width 291 height 273
click at [517, 503] on span at bounding box center [517, 505] width 9 height 9
click at [519, 470] on span at bounding box center [517, 470] width 9 height 9
click at [1057, 393] on div at bounding box center [927, 404] width 855 height 273
click at [1055, 338] on div at bounding box center [927, 404] width 855 height 273
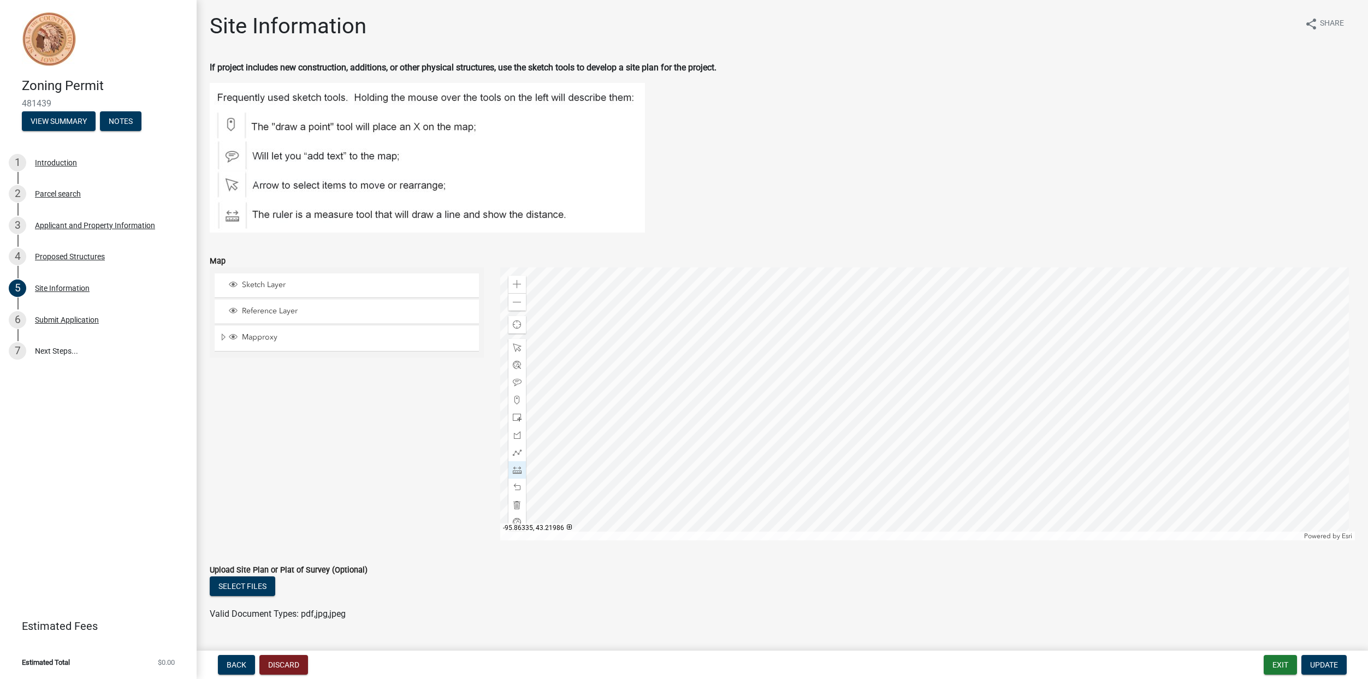
click at [780, 347] on div at bounding box center [927, 404] width 855 height 273
click at [782, 459] on div at bounding box center [927, 404] width 855 height 273
click at [837, 457] on div at bounding box center [927, 404] width 855 height 273
click at [1331, 665] on span "Update" at bounding box center [1324, 665] width 28 height 9
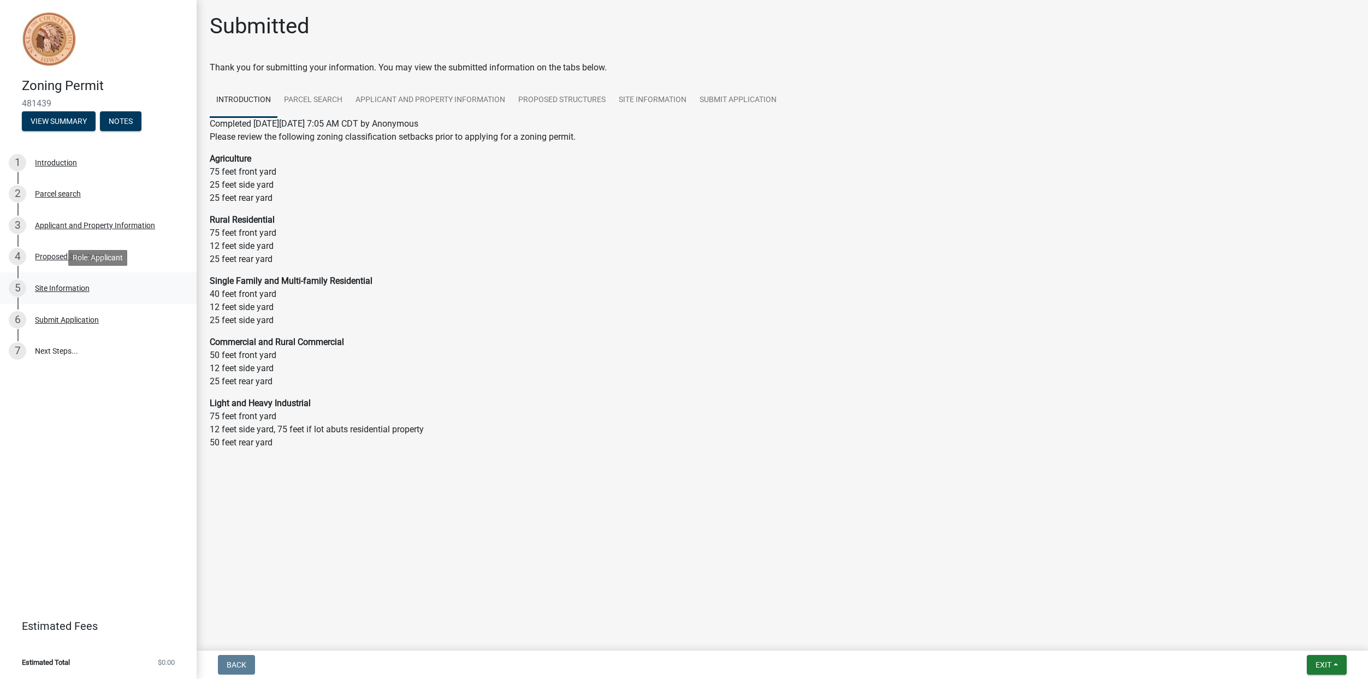
click at [78, 286] on div "Site Information" at bounding box center [62, 289] width 55 height 8
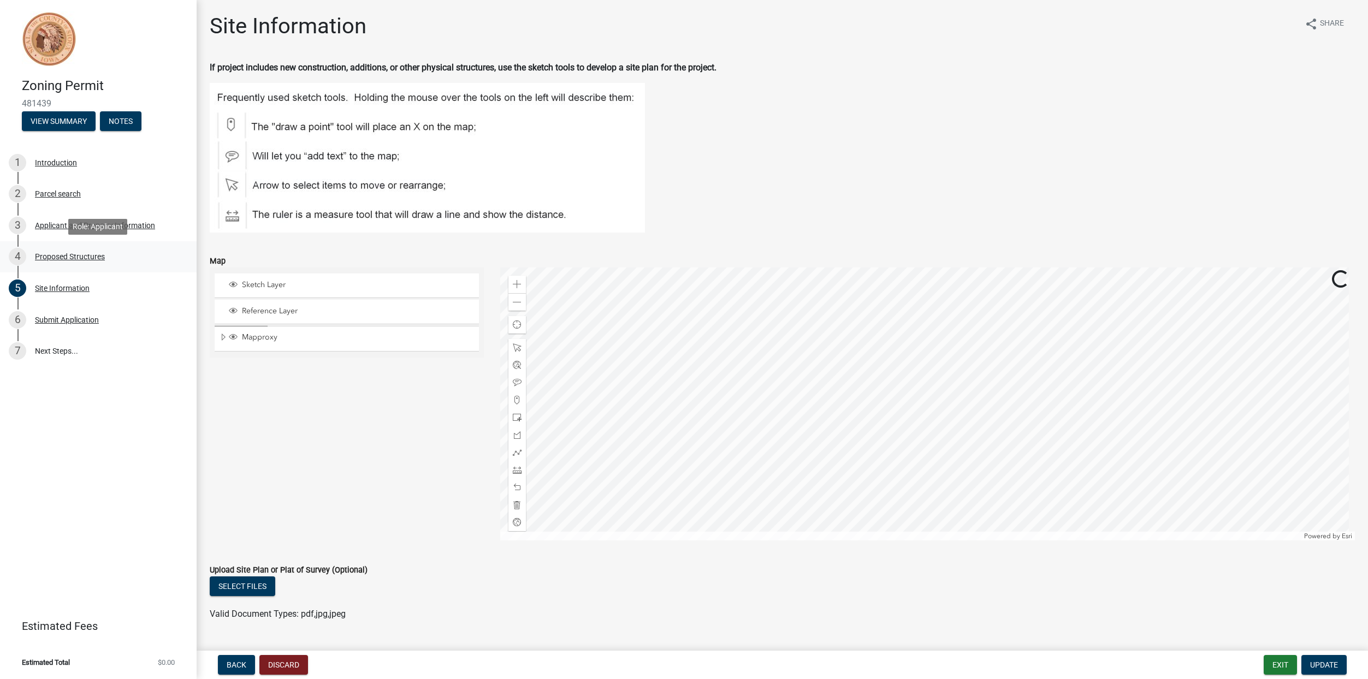
click at [56, 261] on div "4 Proposed Structures" at bounding box center [94, 256] width 170 height 17
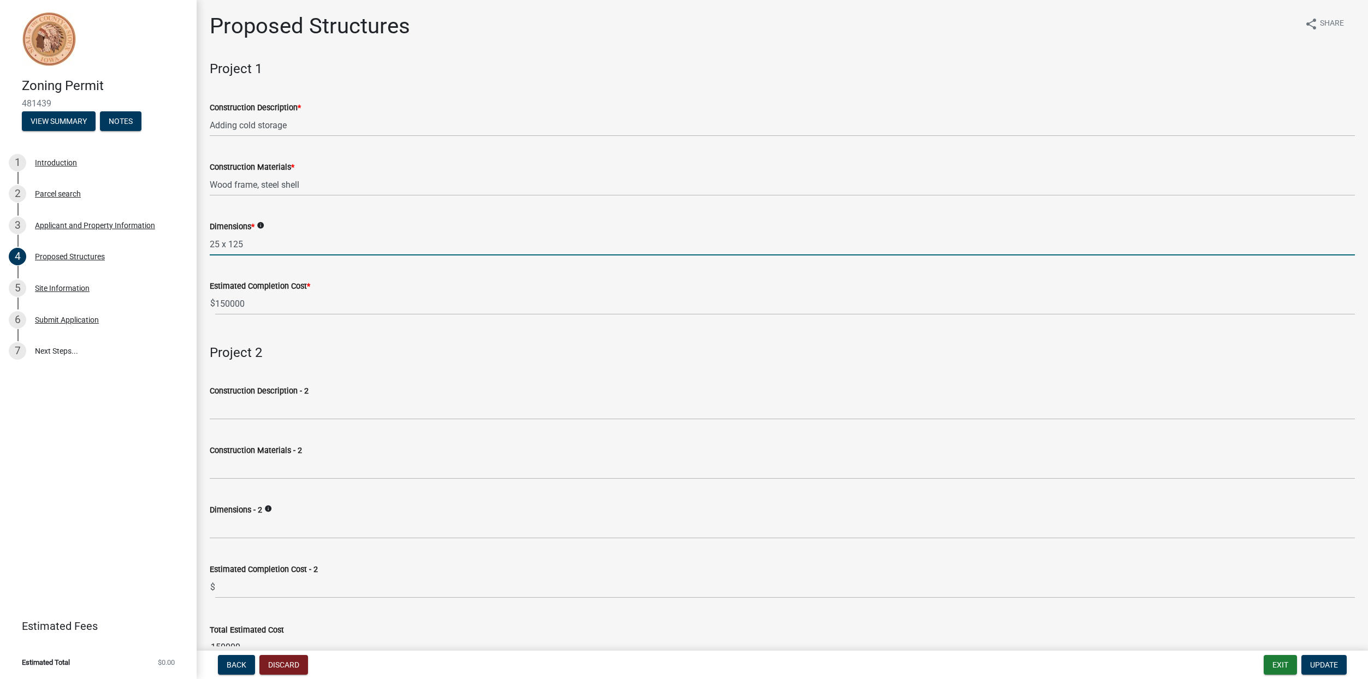
click at [259, 251] on input "25 x 125" at bounding box center [782, 244] width 1145 height 22
click at [259, 247] on input "25 x 125" at bounding box center [782, 244] width 1145 height 22
type input "25 x 125 and 25x25"
click at [1319, 664] on span "Update" at bounding box center [1324, 665] width 28 height 9
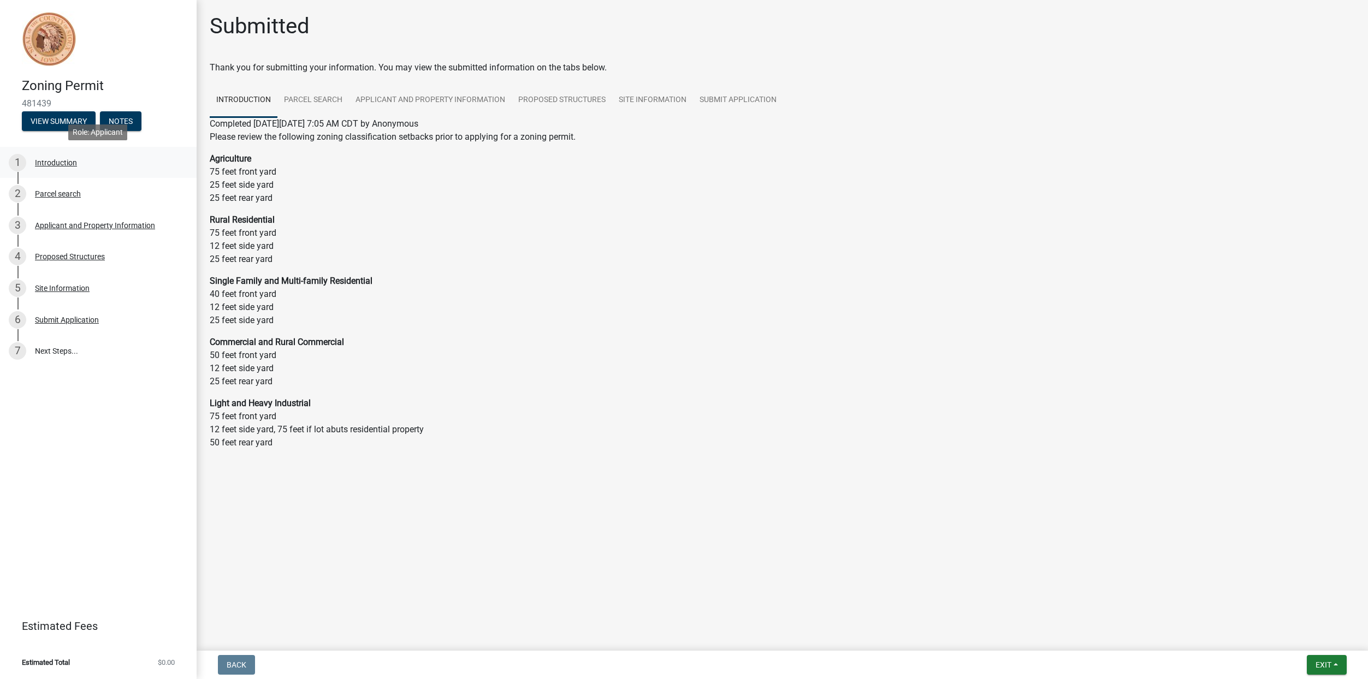
click at [78, 162] on div "1 Introduction" at bounding box center [94, 162] width 170 height 17
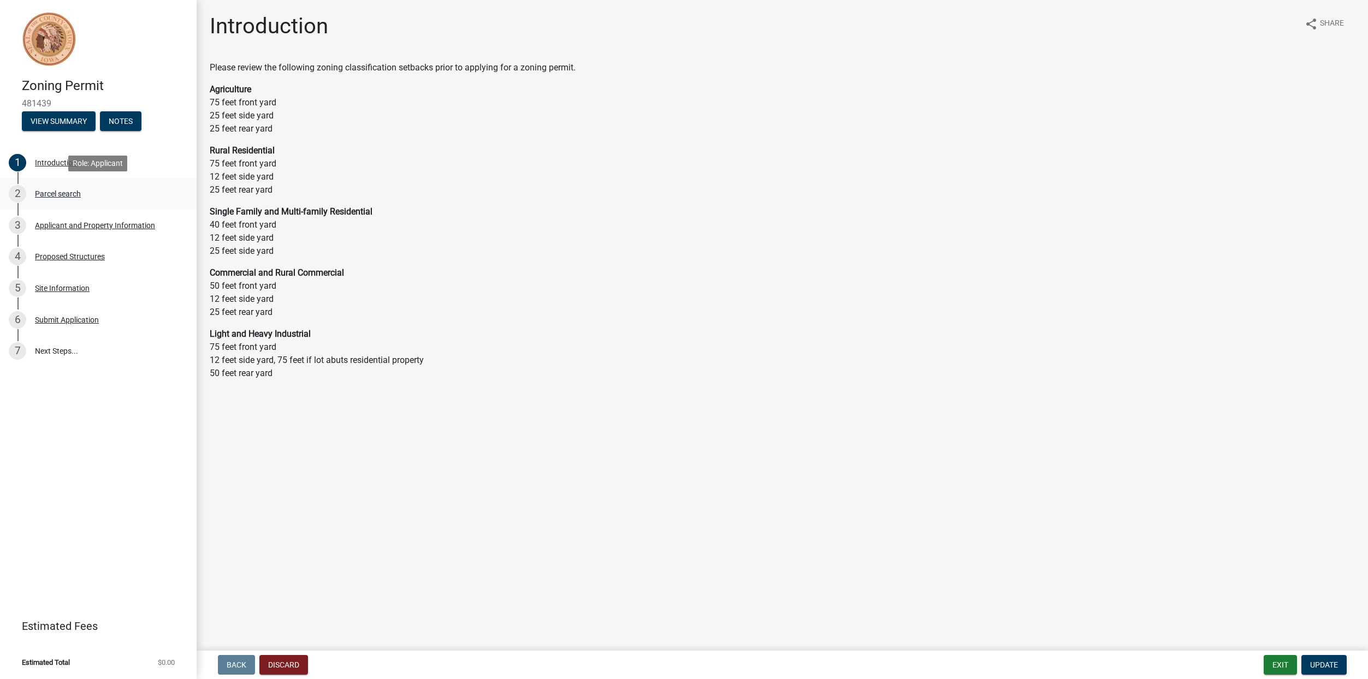
click at [60, 190] on div "Parcel search" at bounding box center [58, 194] width 46 height 8
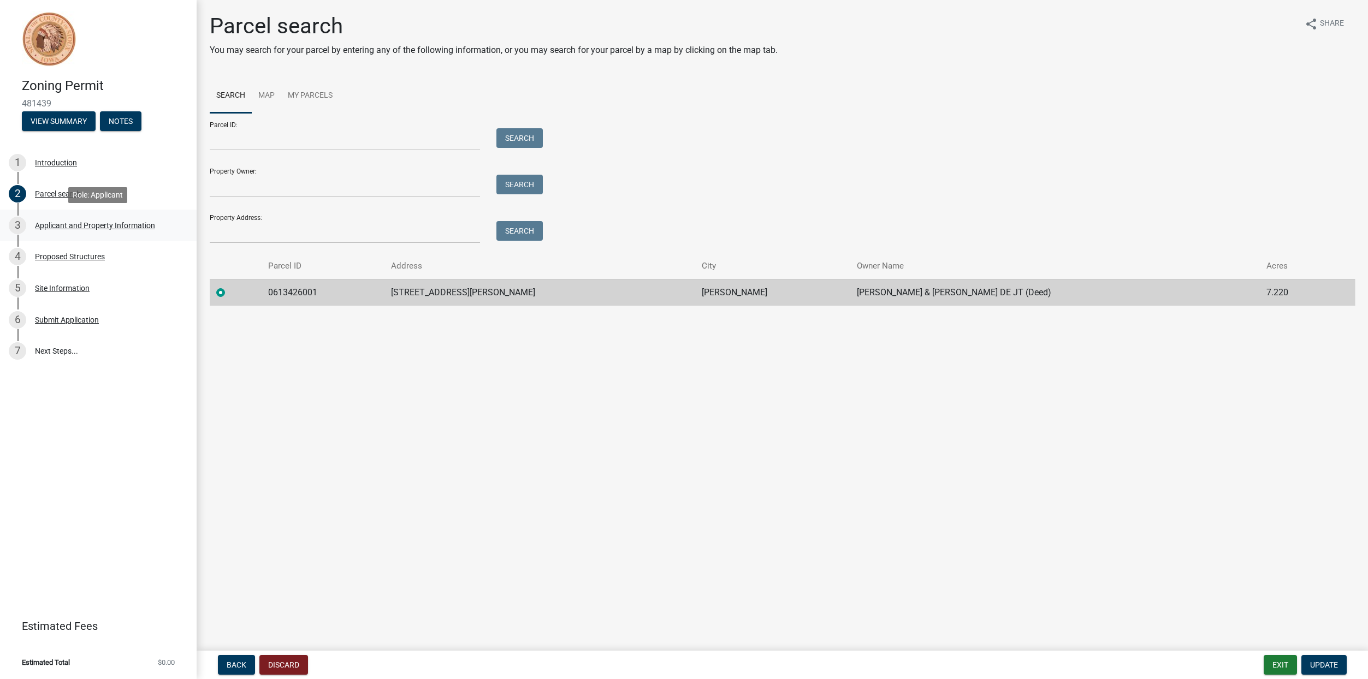
click at [87, 229] on div "Applicant and Property Information" at bounding box center [95, 226] width 120 height 8
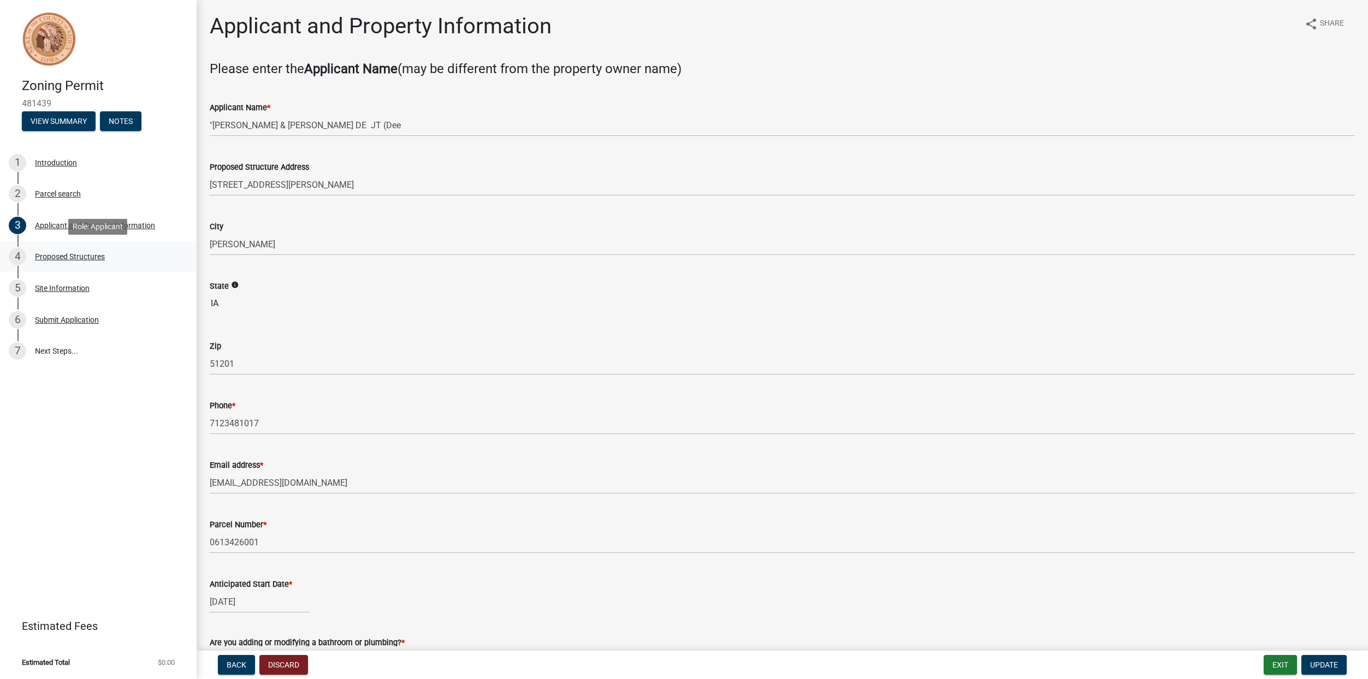
click at [86, 262] on div "4 Proposed Structures" at bounding box center [94, 256] width 170 height 17
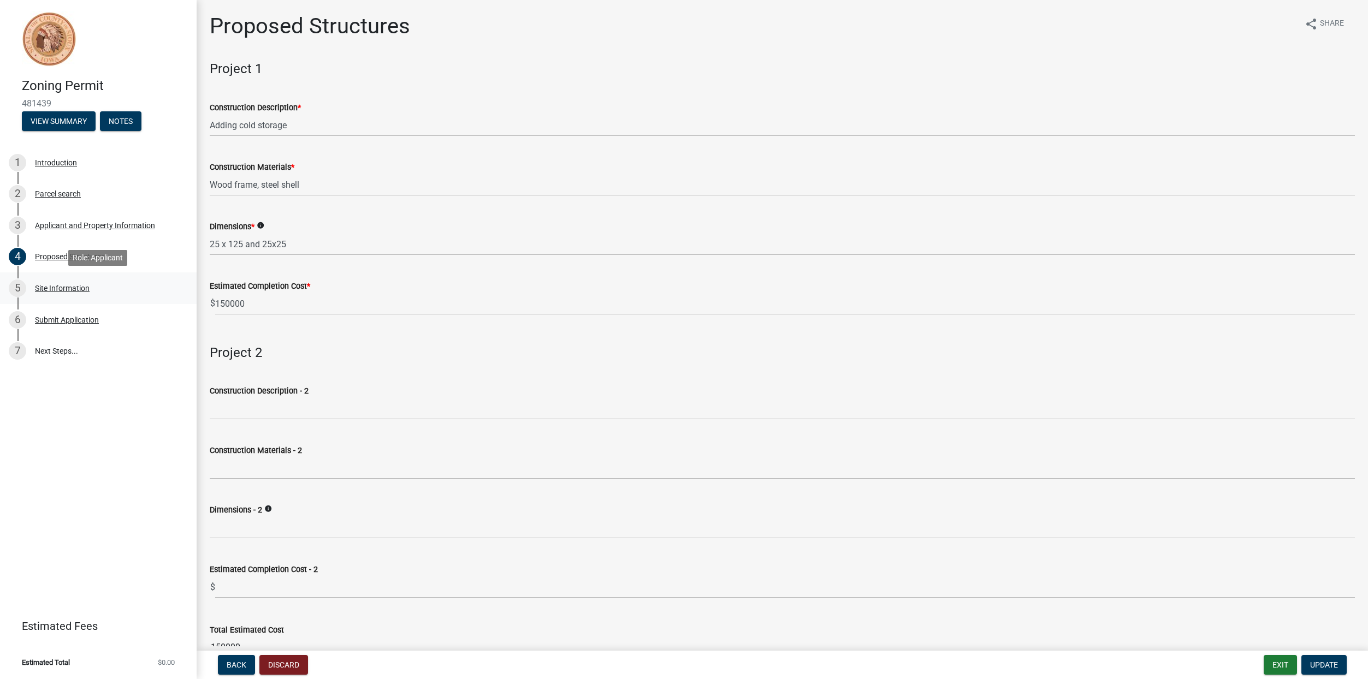
click at [90, 288] on div "5 Site Information" at bounding box center [94, 288] width 170 height 17
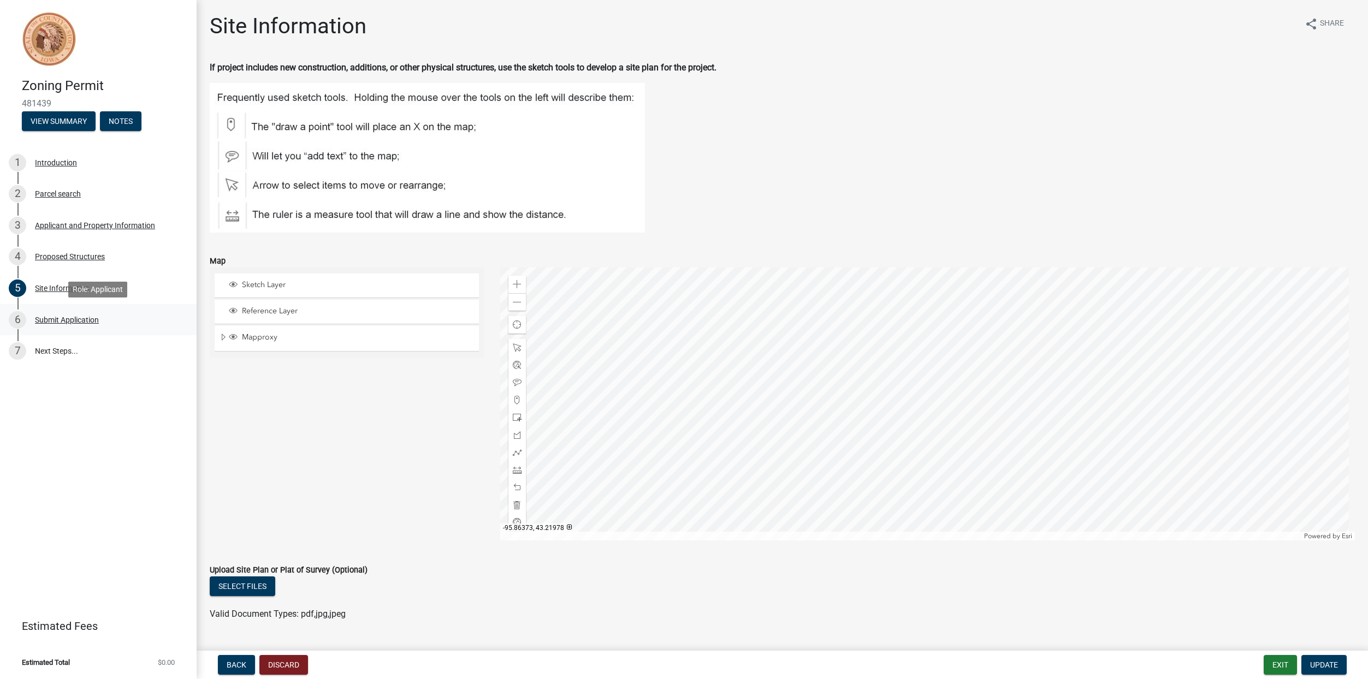
click at [80, 321] on div "Submit Application" at bounding box center [67, 320] width 64 height 8
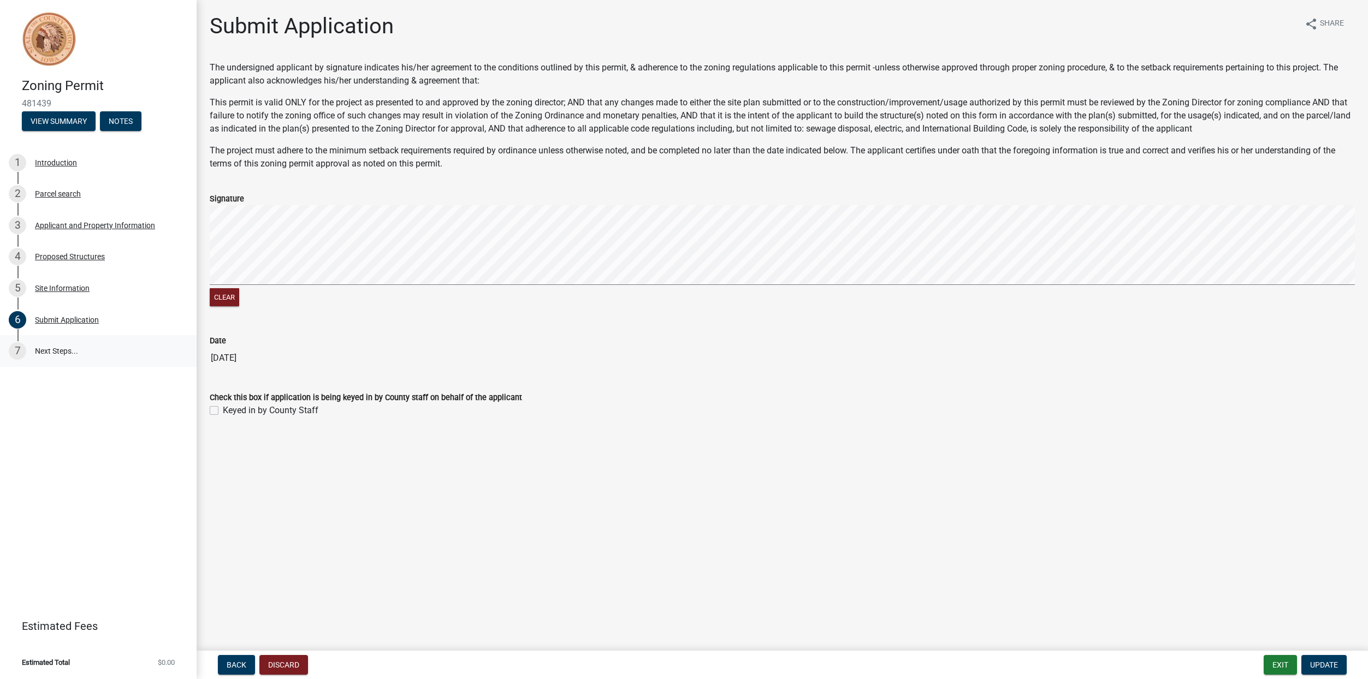
click at [68, 351] on link "7 Next Steps..." at bounding box center [98, 351] width 197 height 32
click at [1315, 667] on span "Update" at bounding box center [1324, 665] width 28 height 9
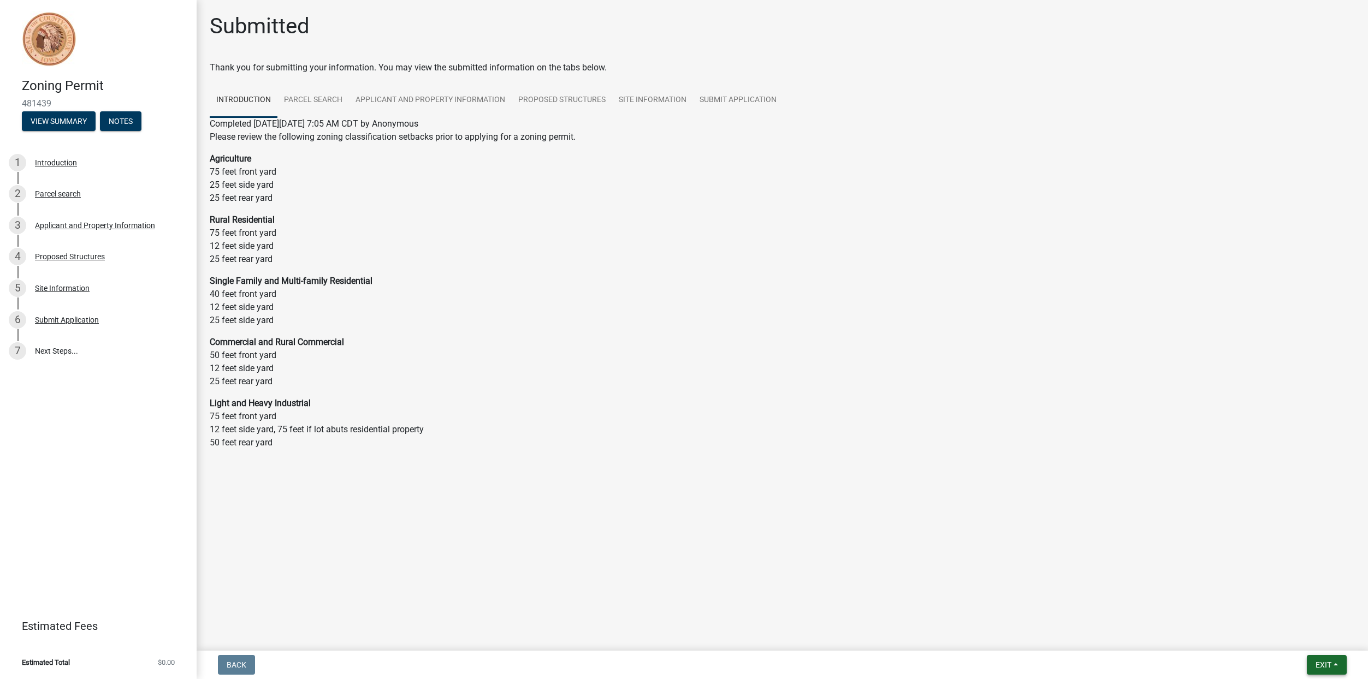
click at [1321, 666] on span "Exit" at bounding box center [1324, 665] width 16 height 9
click at [1294, 637] on button "Save & Exit" at bounding box center [1302, 637] width 87 height 26
